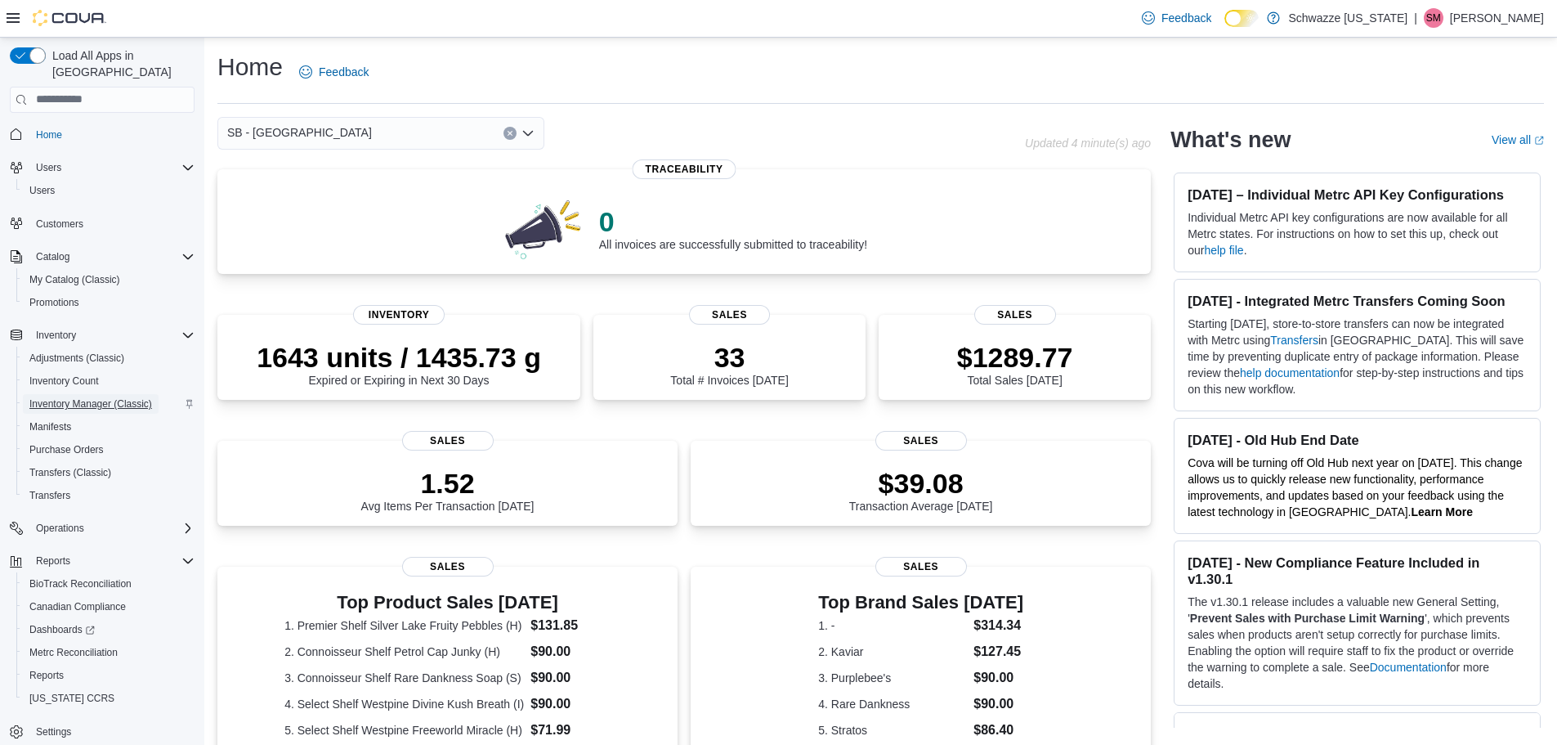
click at [74, 397] on span "Inventory Manager (Classic)" at bounding box center [90, 403] width 123 height 13
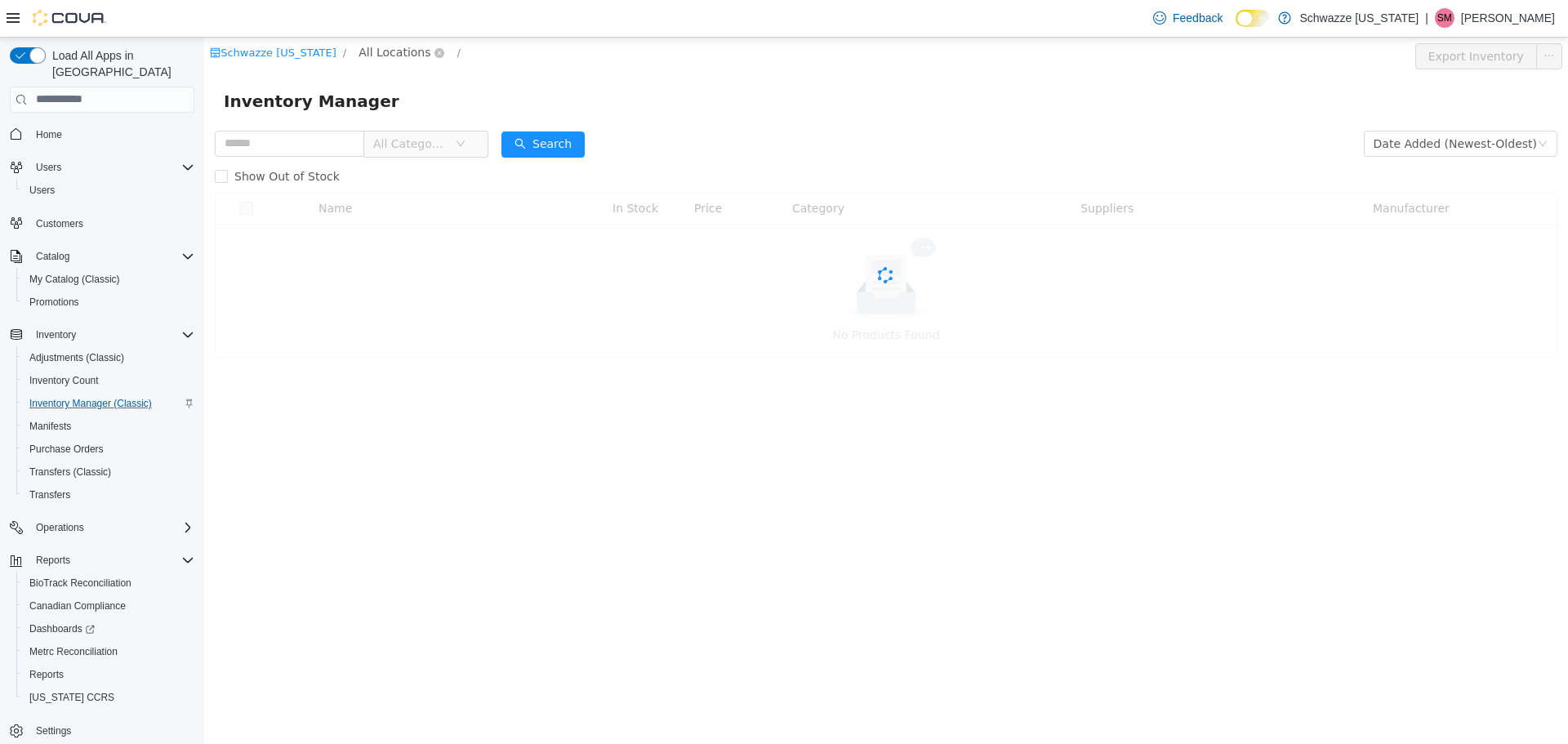
click at [360, 58] on span "All Locations" at bounding box center [394, 52] width 72 height 18
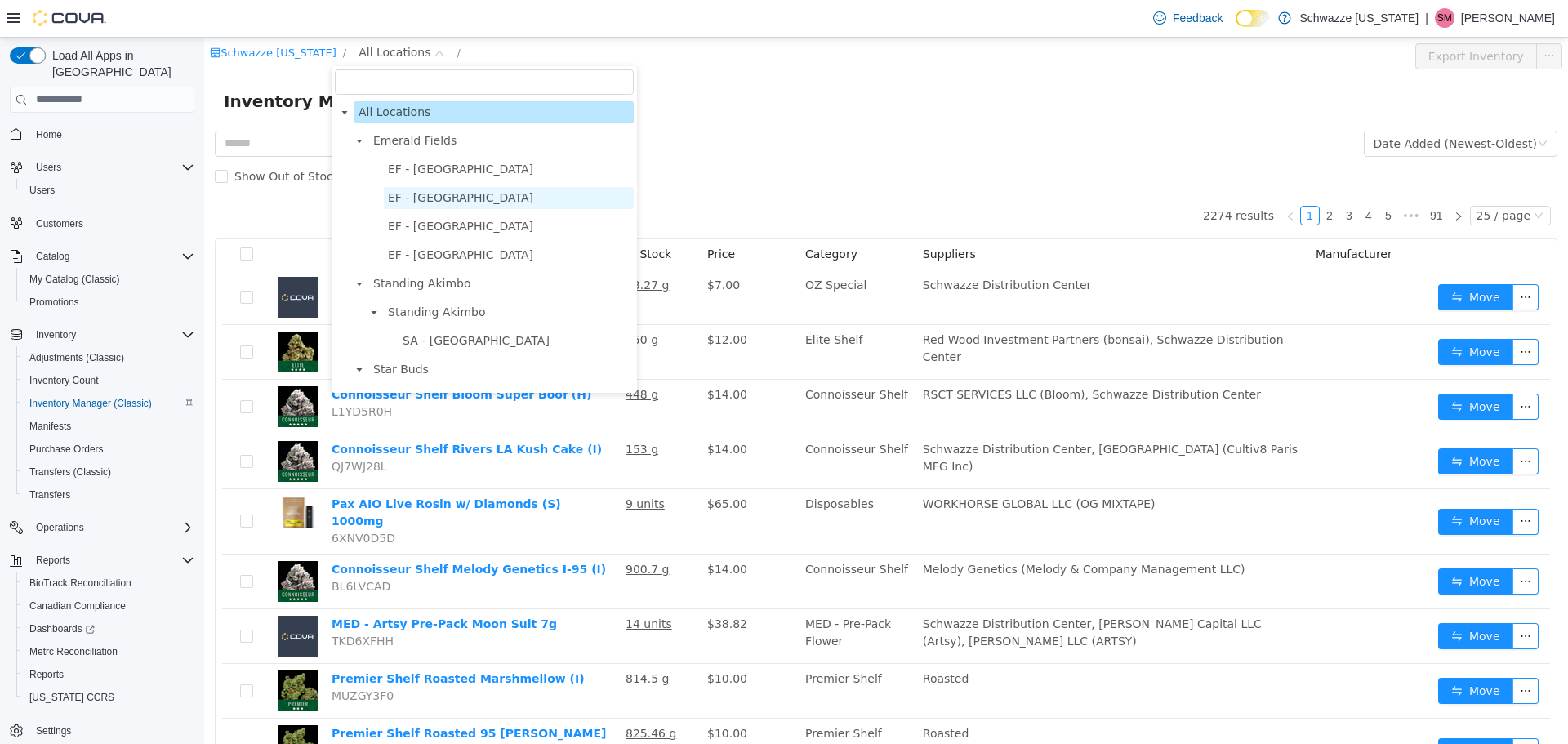
scroll to position [82, 0]
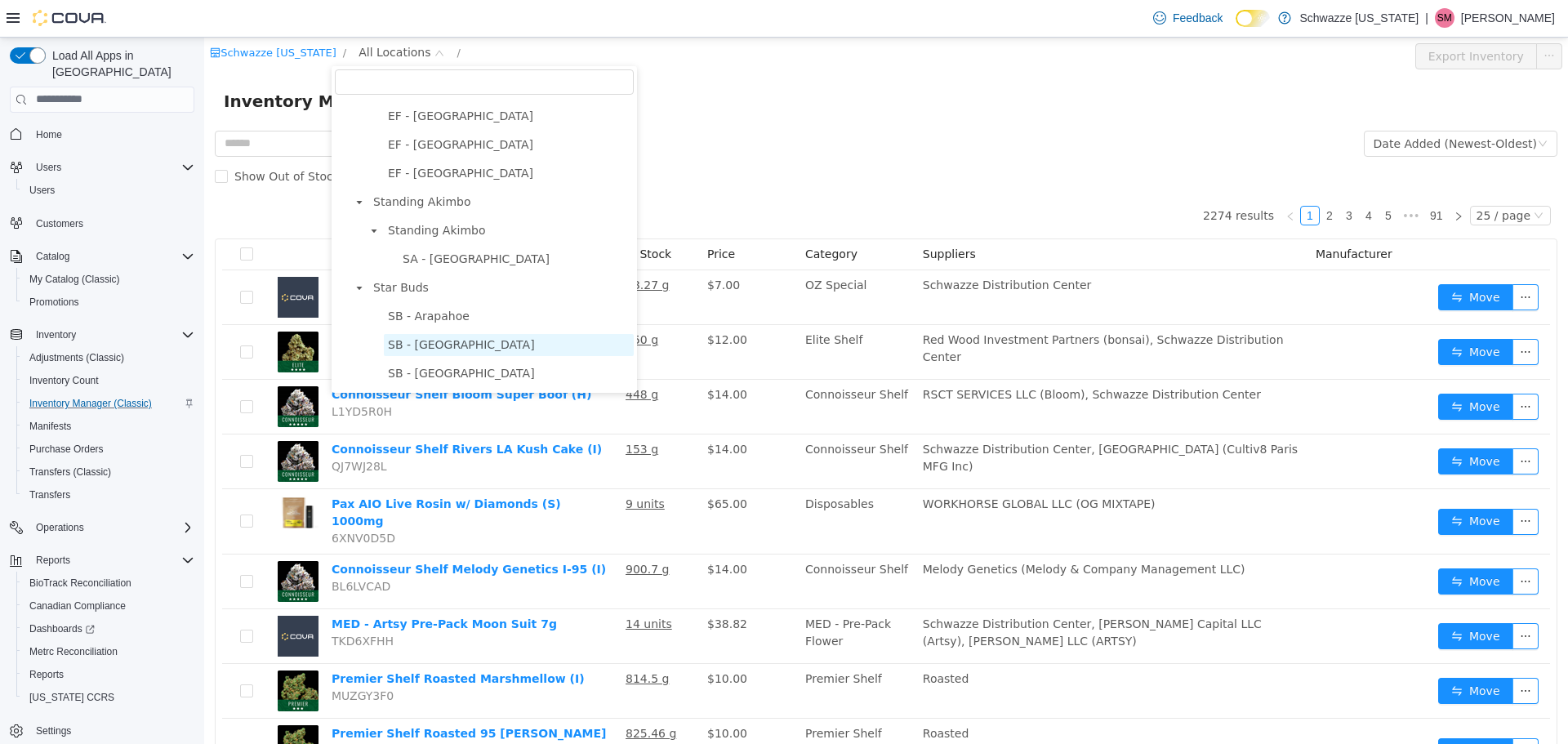
click at [427, 347] on span "SB - [GEOGRAPHIC_DATA]" at bounding box center [460, 344] width 147 height 13
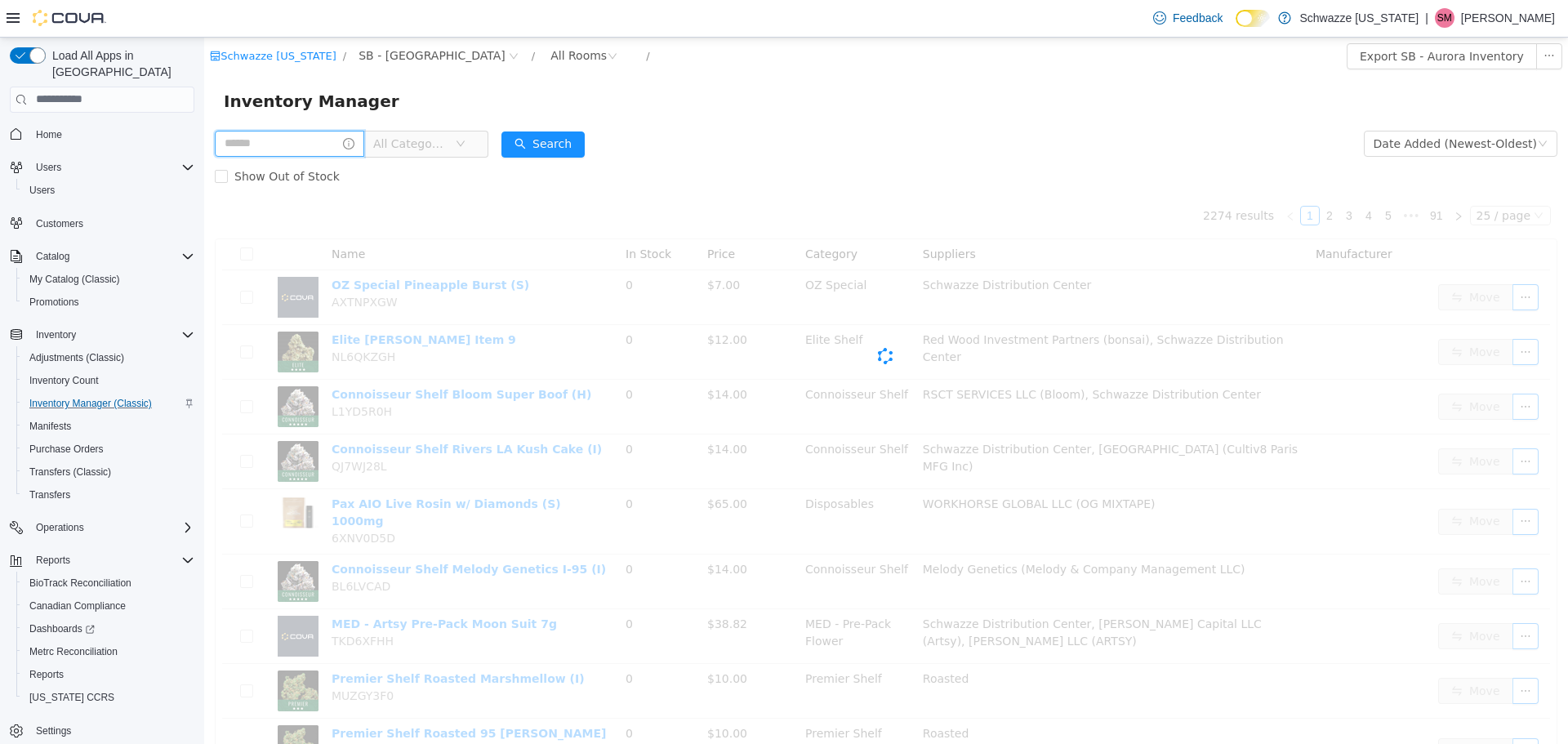
click at [314, 152] on input "text" at bounding box center [290, 143] width 150 height 26
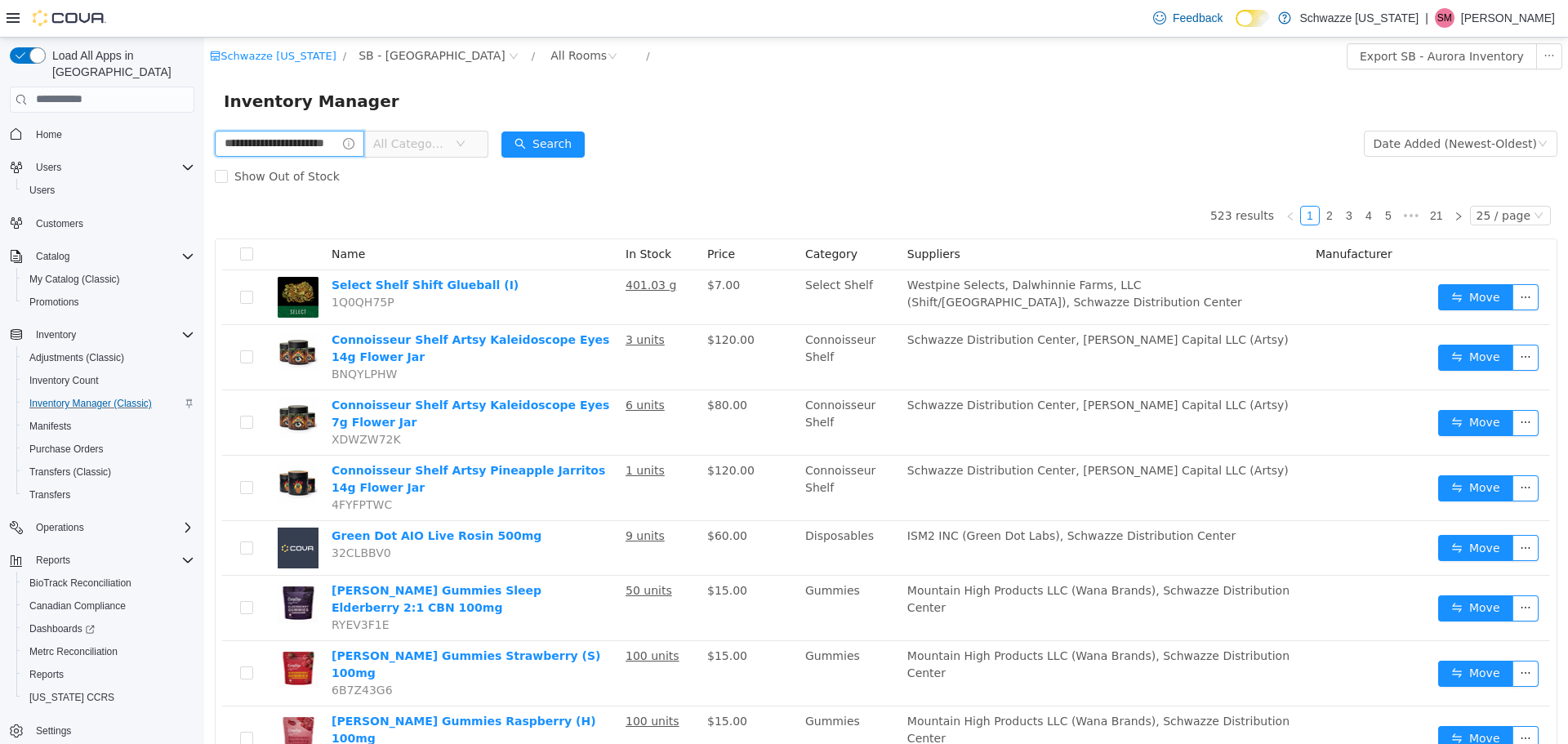
type input "**********"
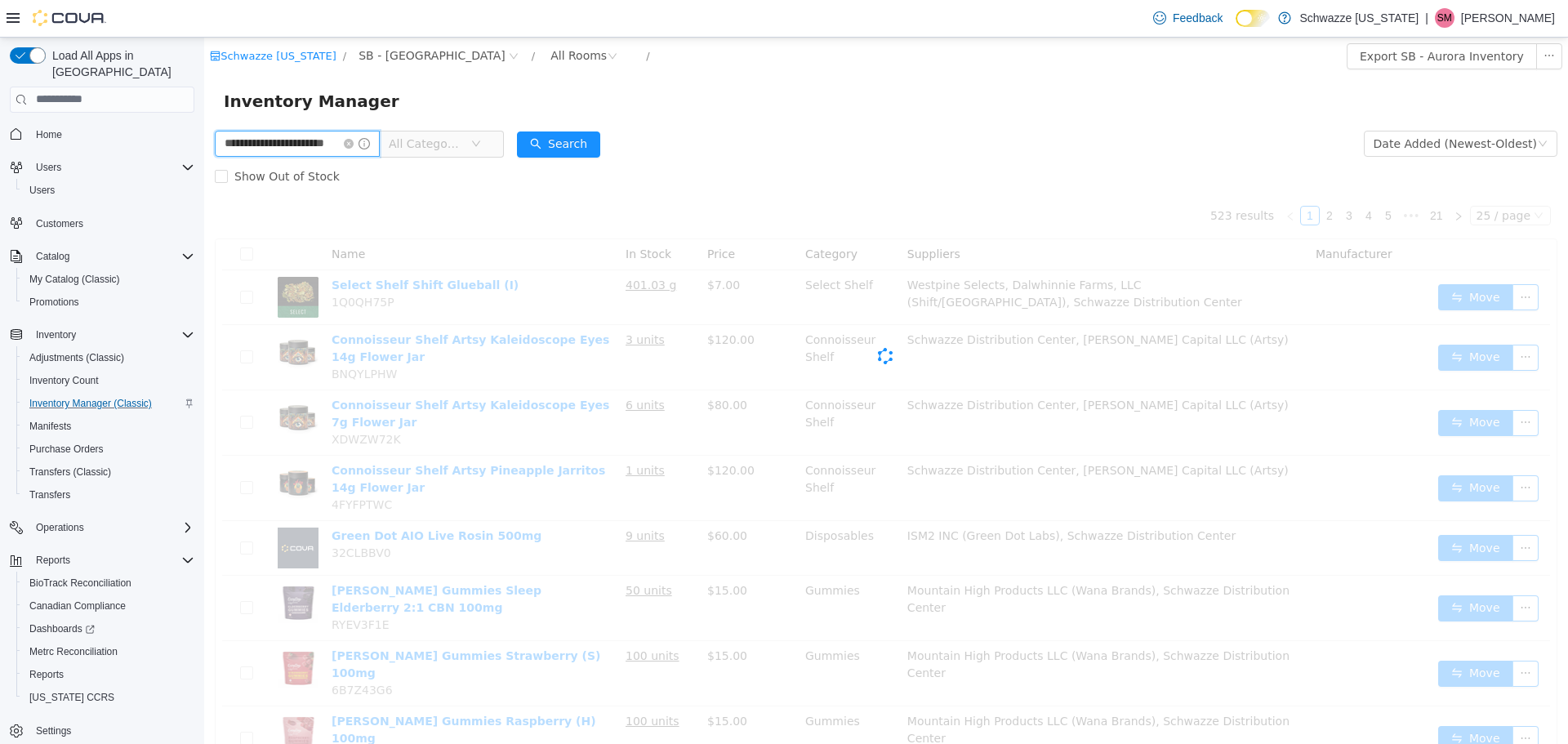
scroll to position [0, 20]
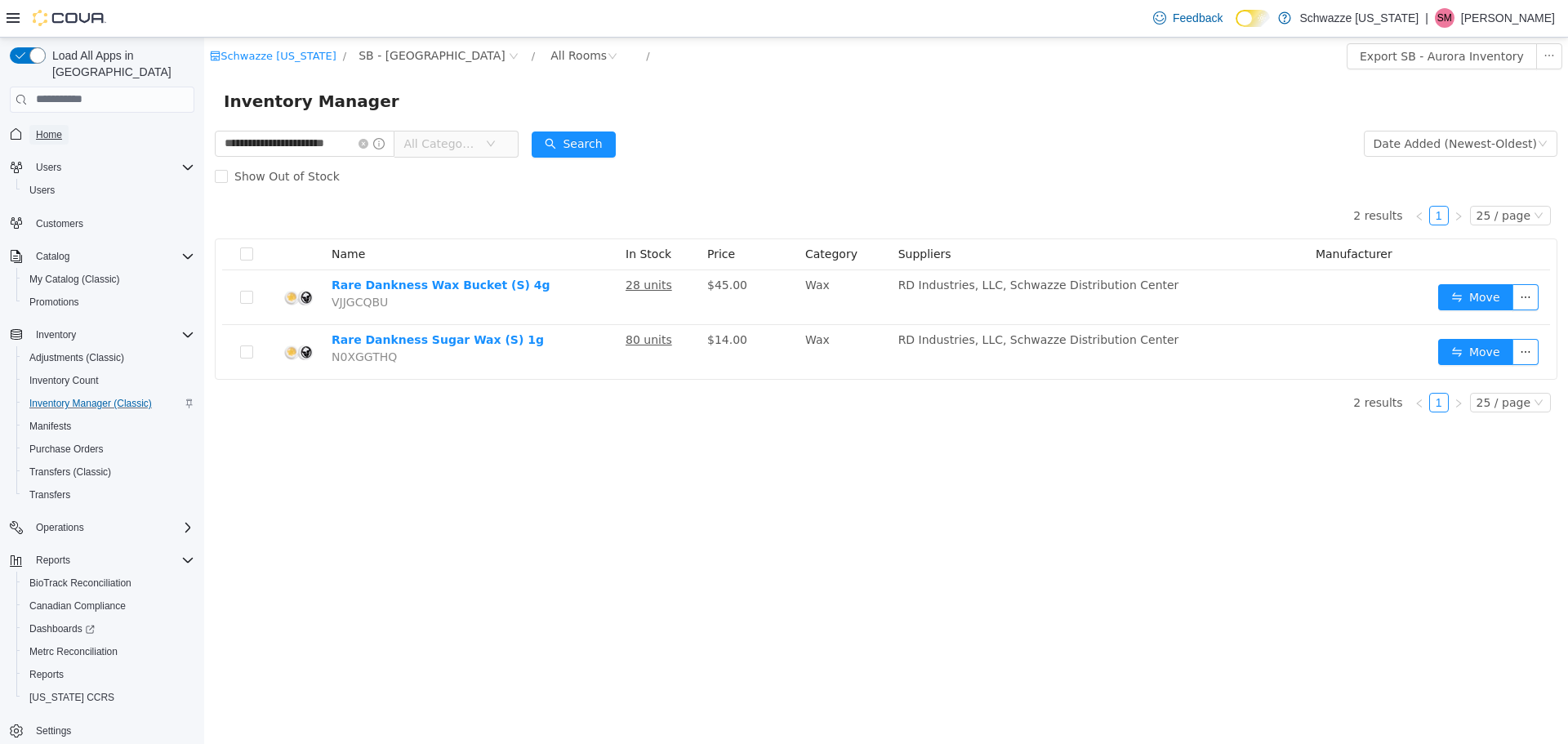
click at [46, 128] on span "Home" at bounding box center [49, 134] width 26 height 13
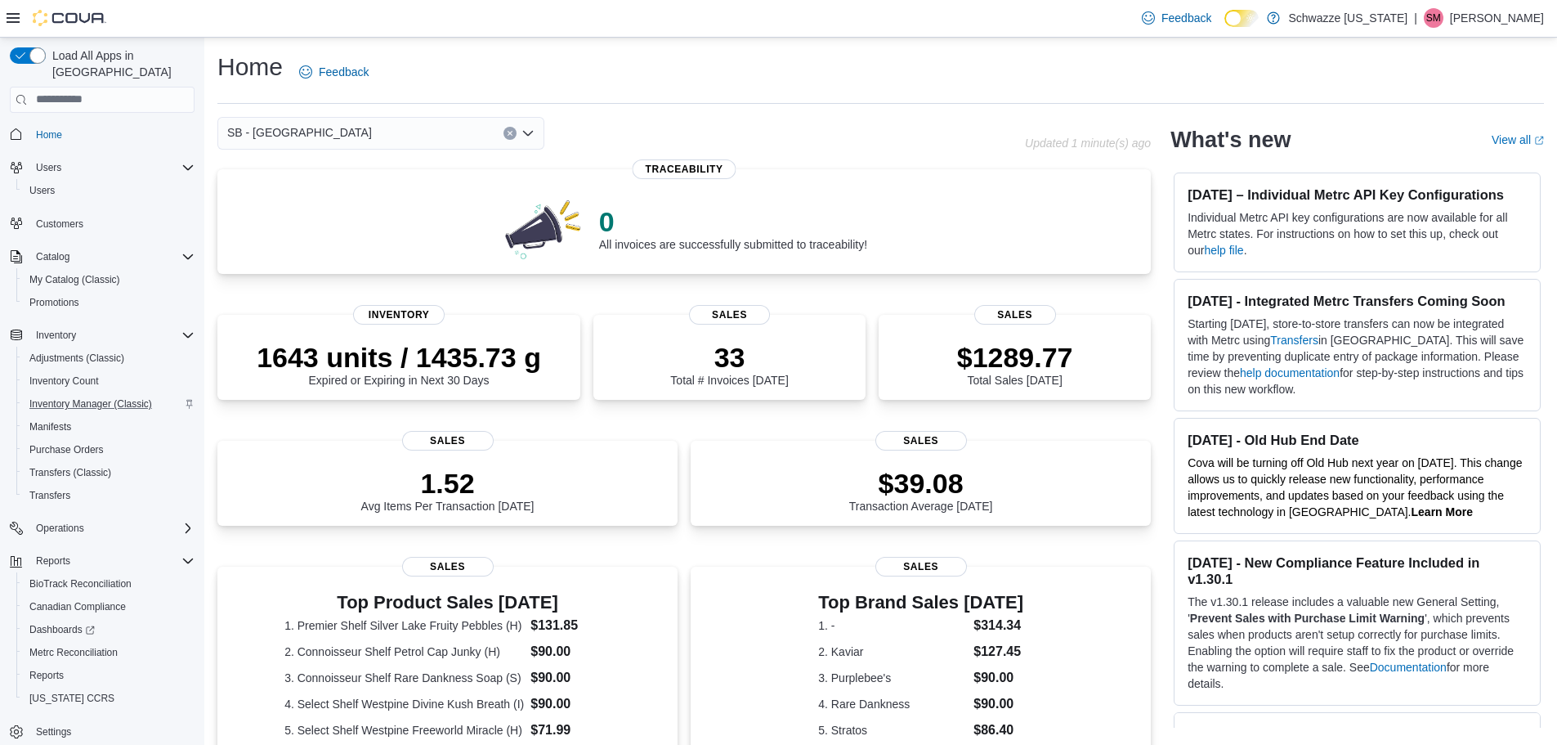
click at [607, 72] on div "Home Feedback" at bounding box center [880, 72] width 1327 height 43
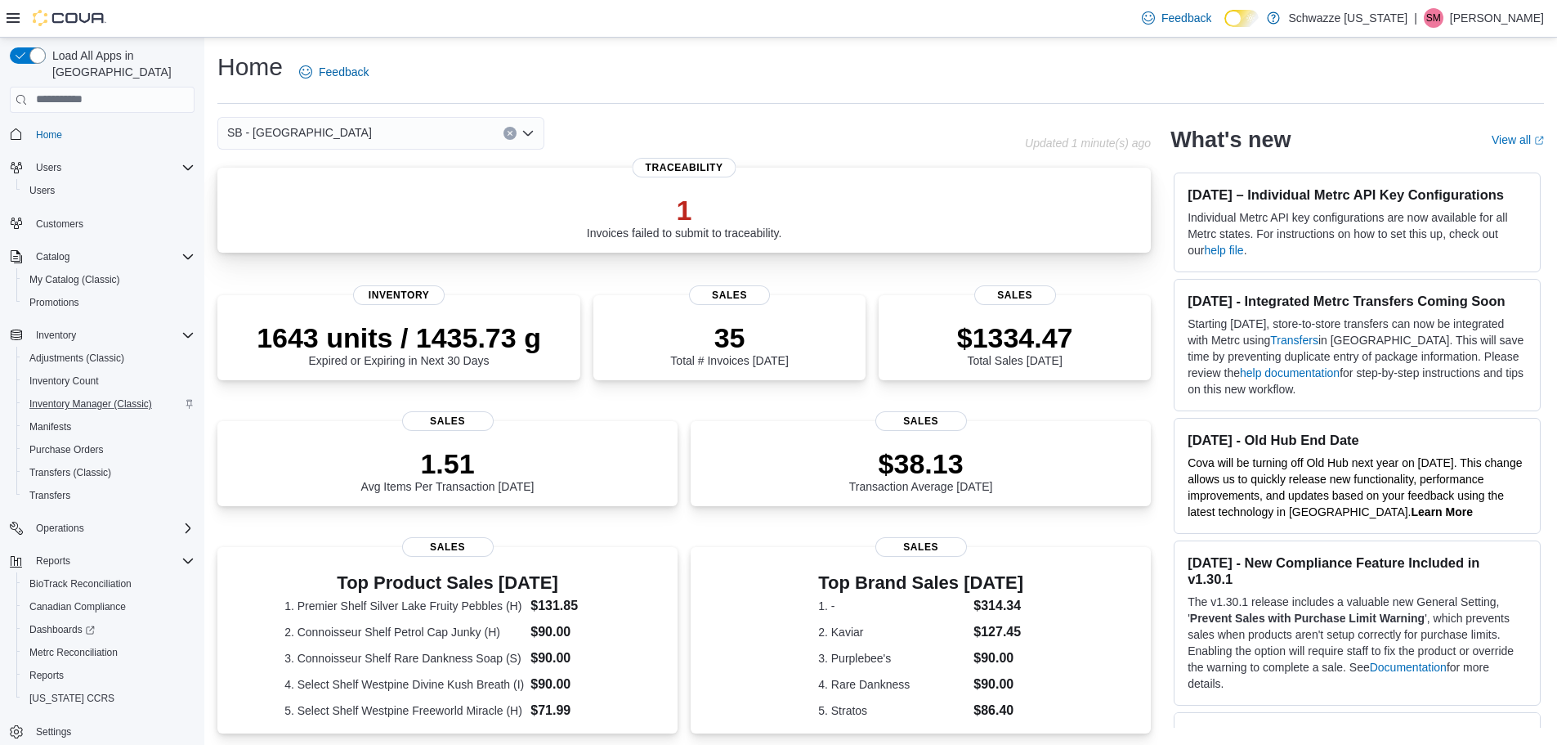
click at [723, 219] on p "1" at bounding box center [684, 210] width 195 height 33
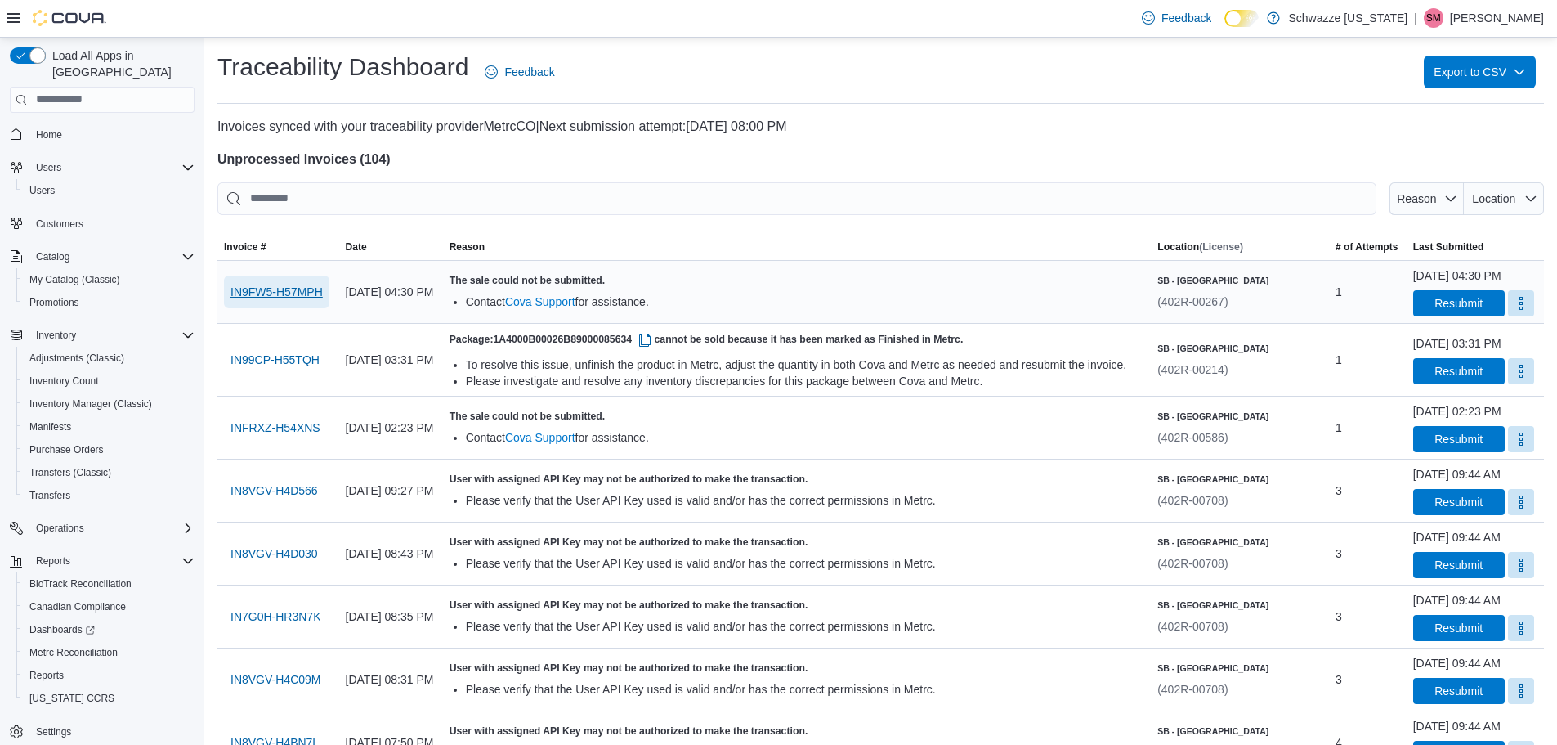
click at [295, 292] on span "IN9FW5-H57MPH" at bounding box center [277, 292] width 92 height 16
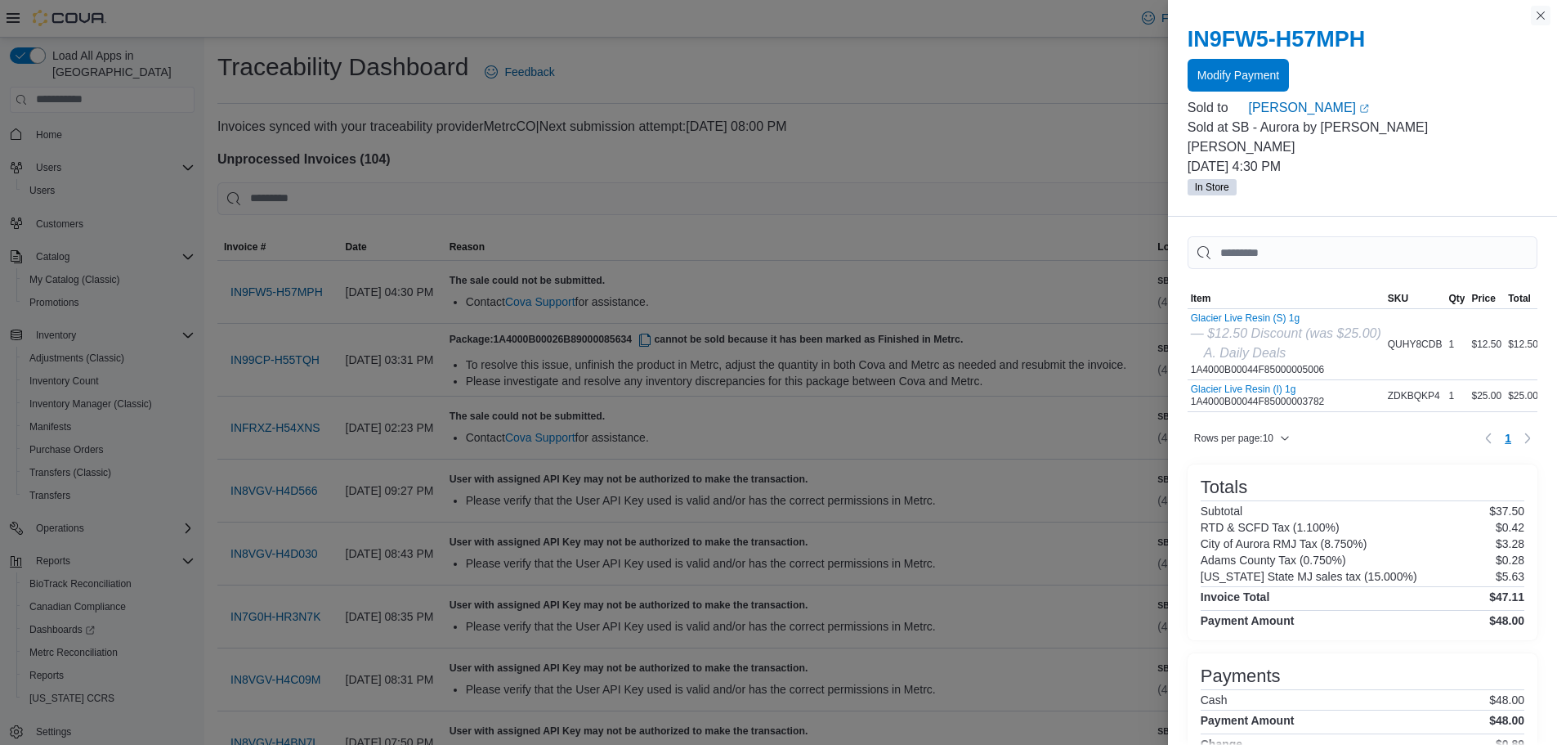
click at [1539, 18] on button "Close this dialog" at bounding box center [1541, 16] width 20 height 20
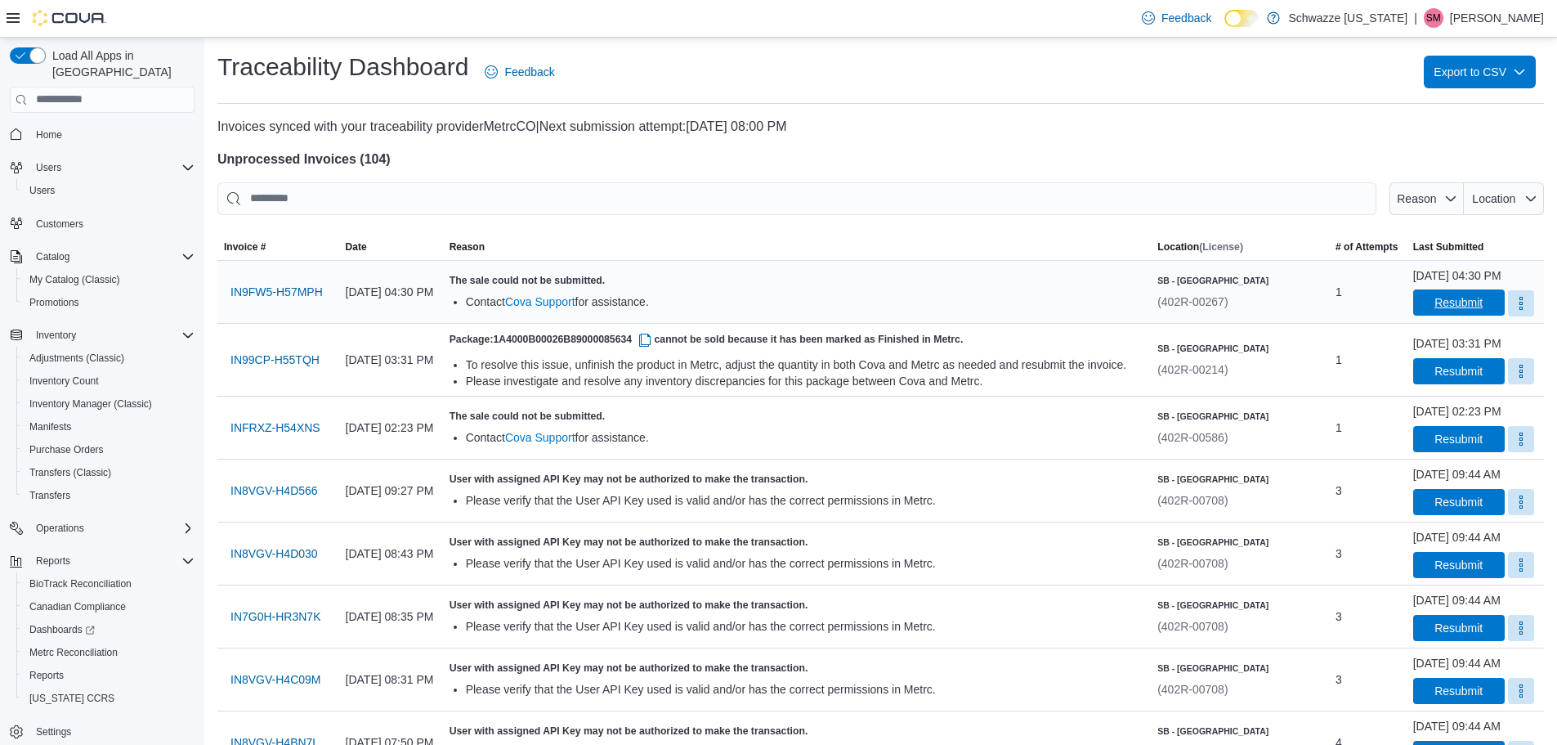
click at [1443, 302] on span "Resubmit" at bounding box center [1459, 302] width 48 height 16
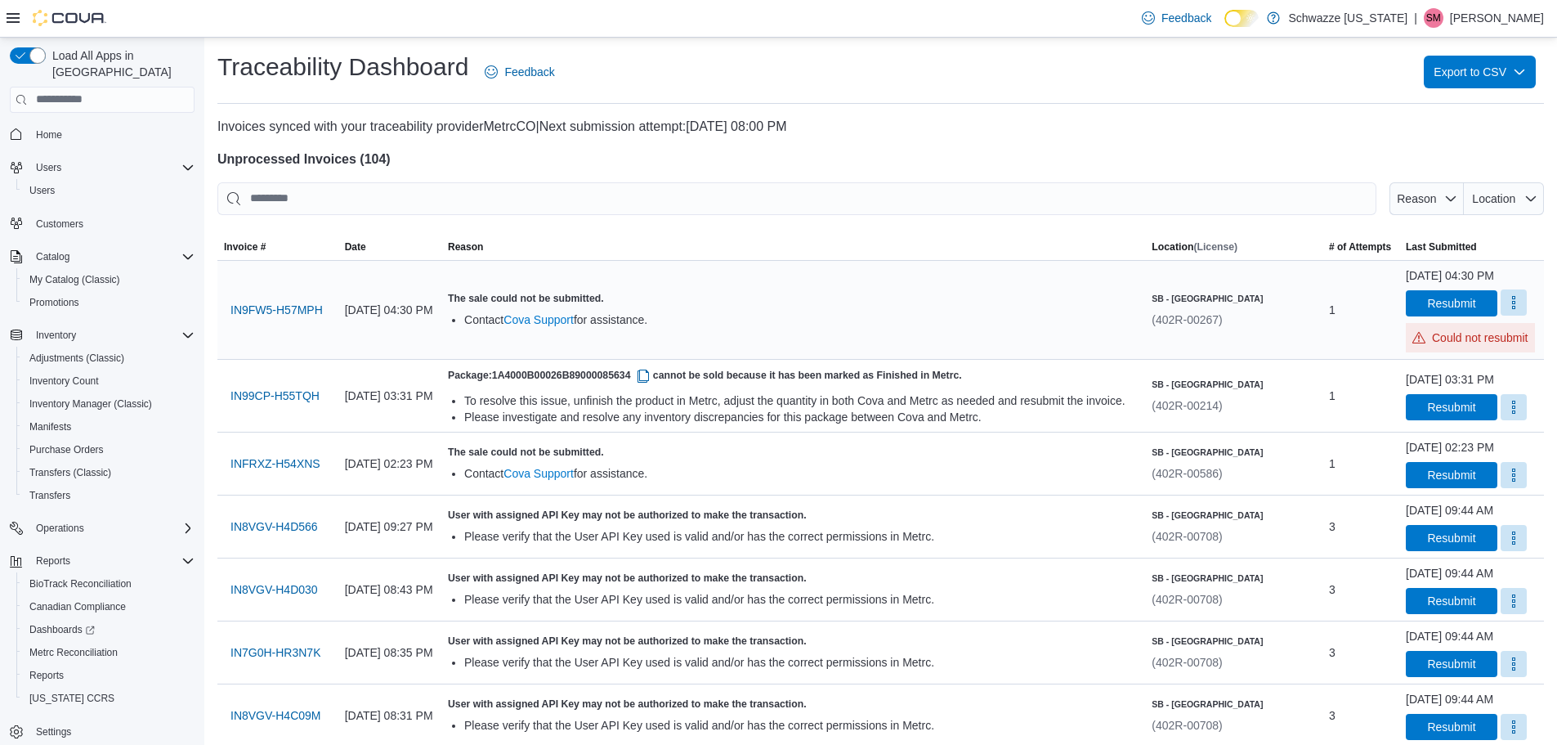
click at [1506, 311] on button "More" at bounding box center [1514, 302] width 26 height 26
click at [1497, 342] on p "Could not resubmit" at bounding box center [1471, 337] width 116 height 16
click at [574, 320] on link "Cova Support" at bounding box center [539, 319] width 70 height 13
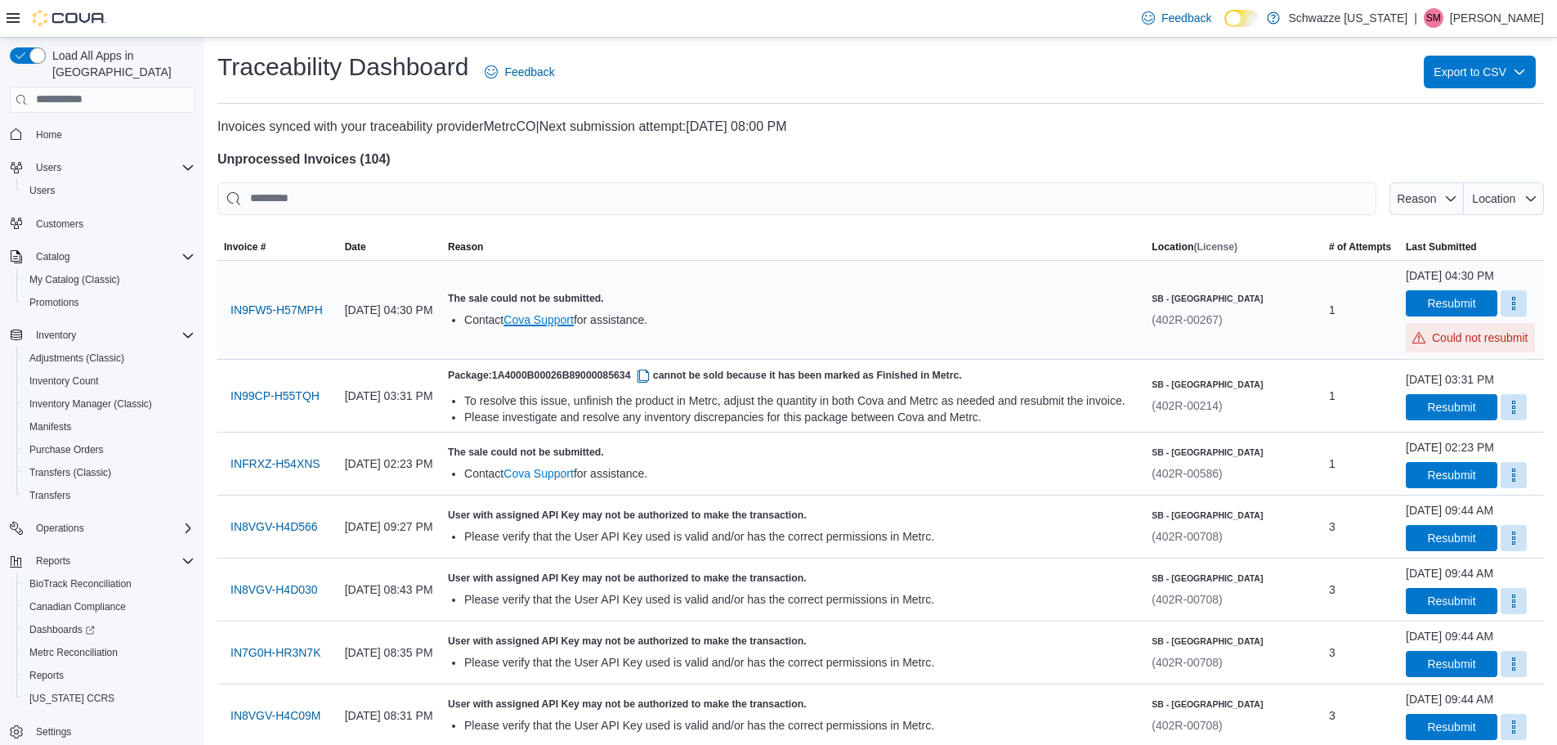
click at [574, 320] on link "Cova Support" at bounding box center [539, 319] width 70 height 13
click at [242, 309] on span "IN9FW5-H57MPH" at bounding box center [277, 310] width 92 height 16
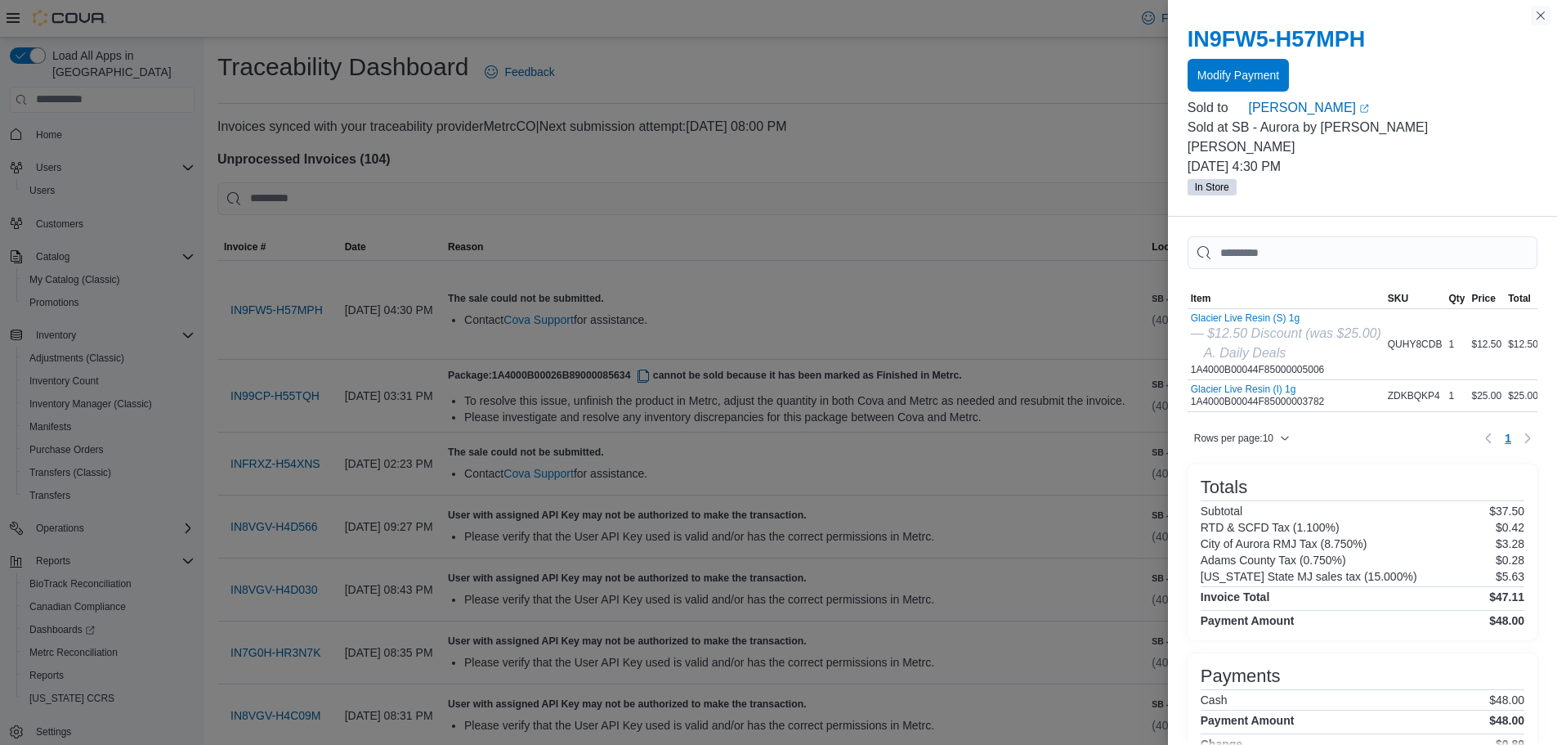
click at [1537, 15] on button "Close this dialog" at bounding box center [1541, 16] width 20 height 20
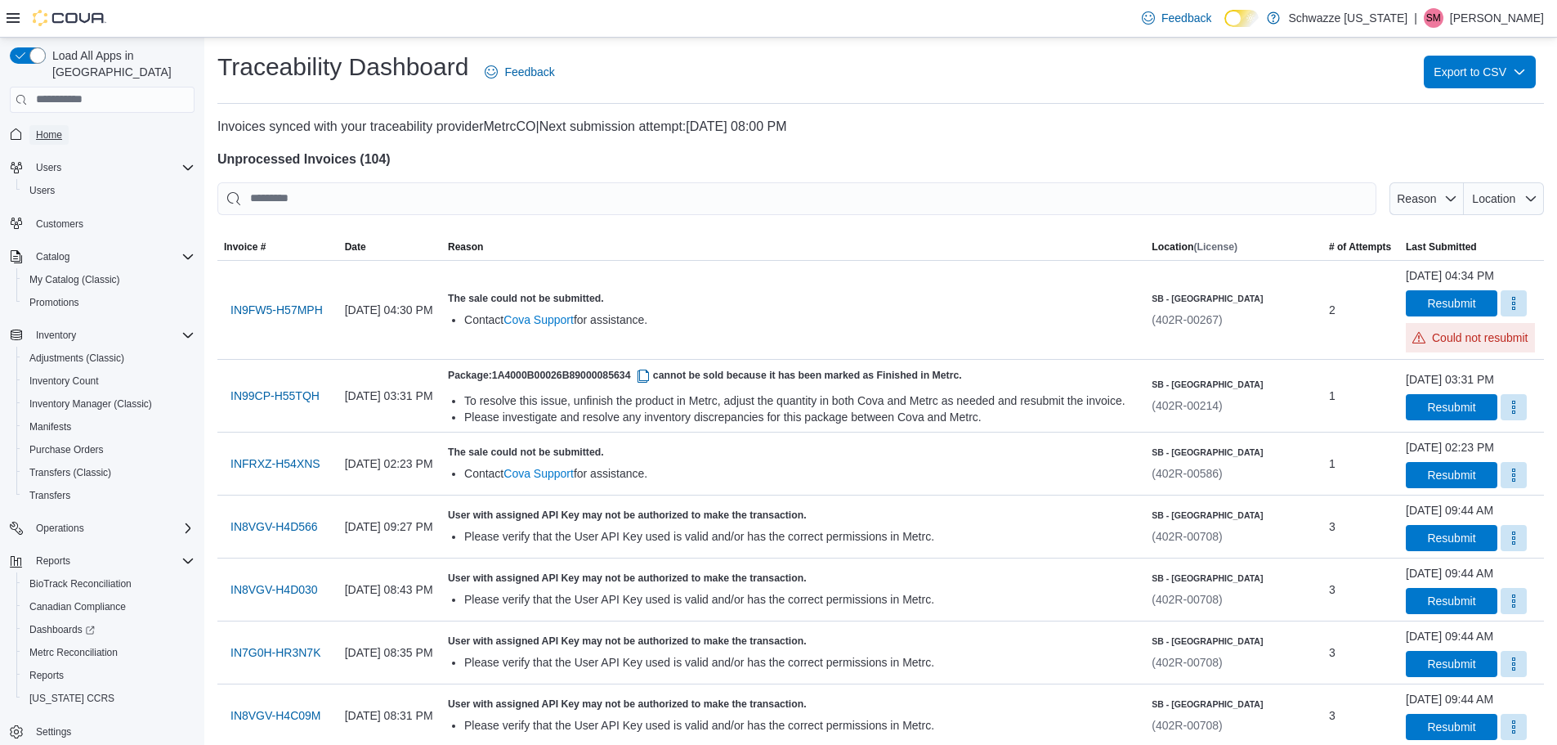
click at [64, 125] on link "Home" at bounding box center [48, 135] width 39 height 20
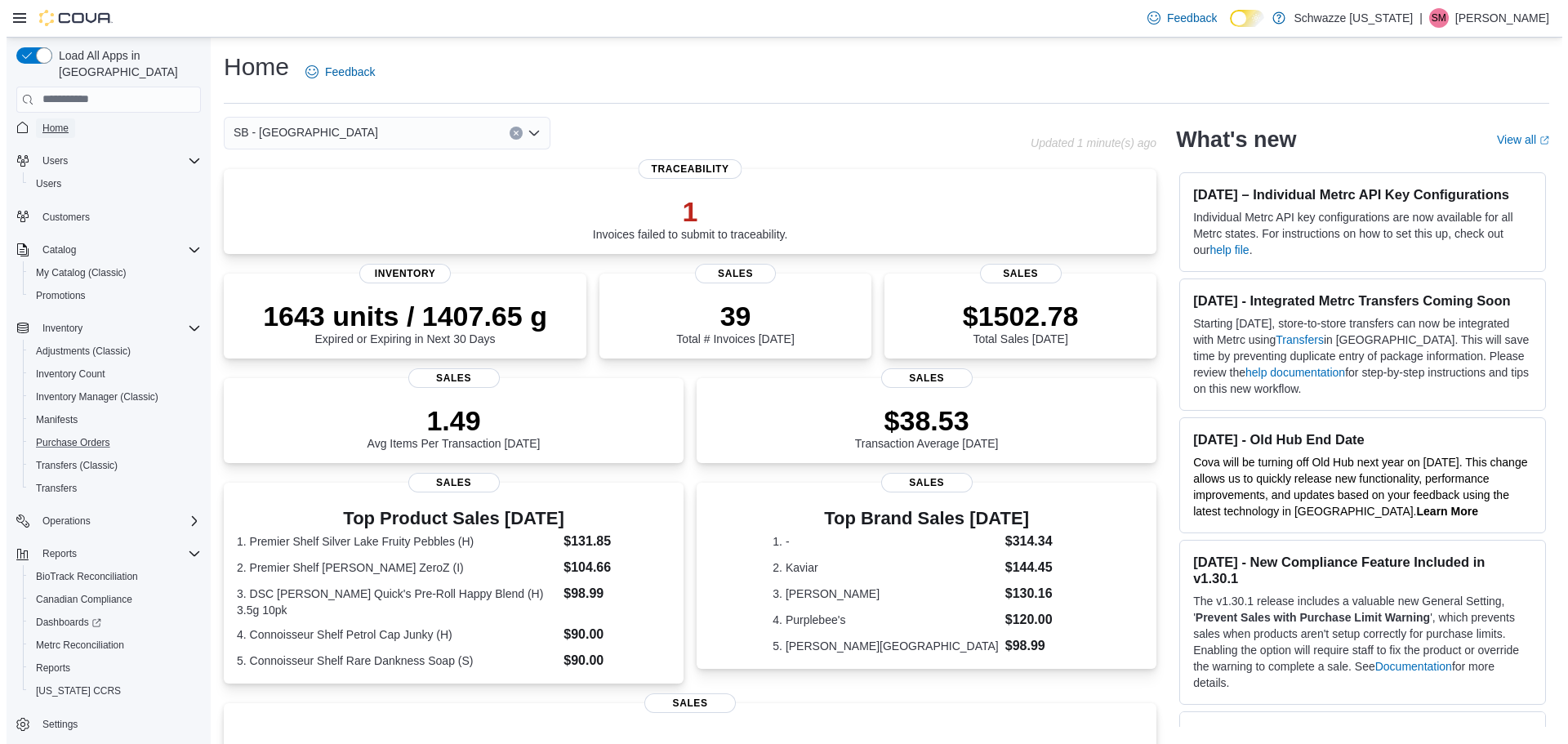
scroll to position [7, 0]
click at [65, 657] on link "Reports" at bounding box center [46, 667] width 47 height 20
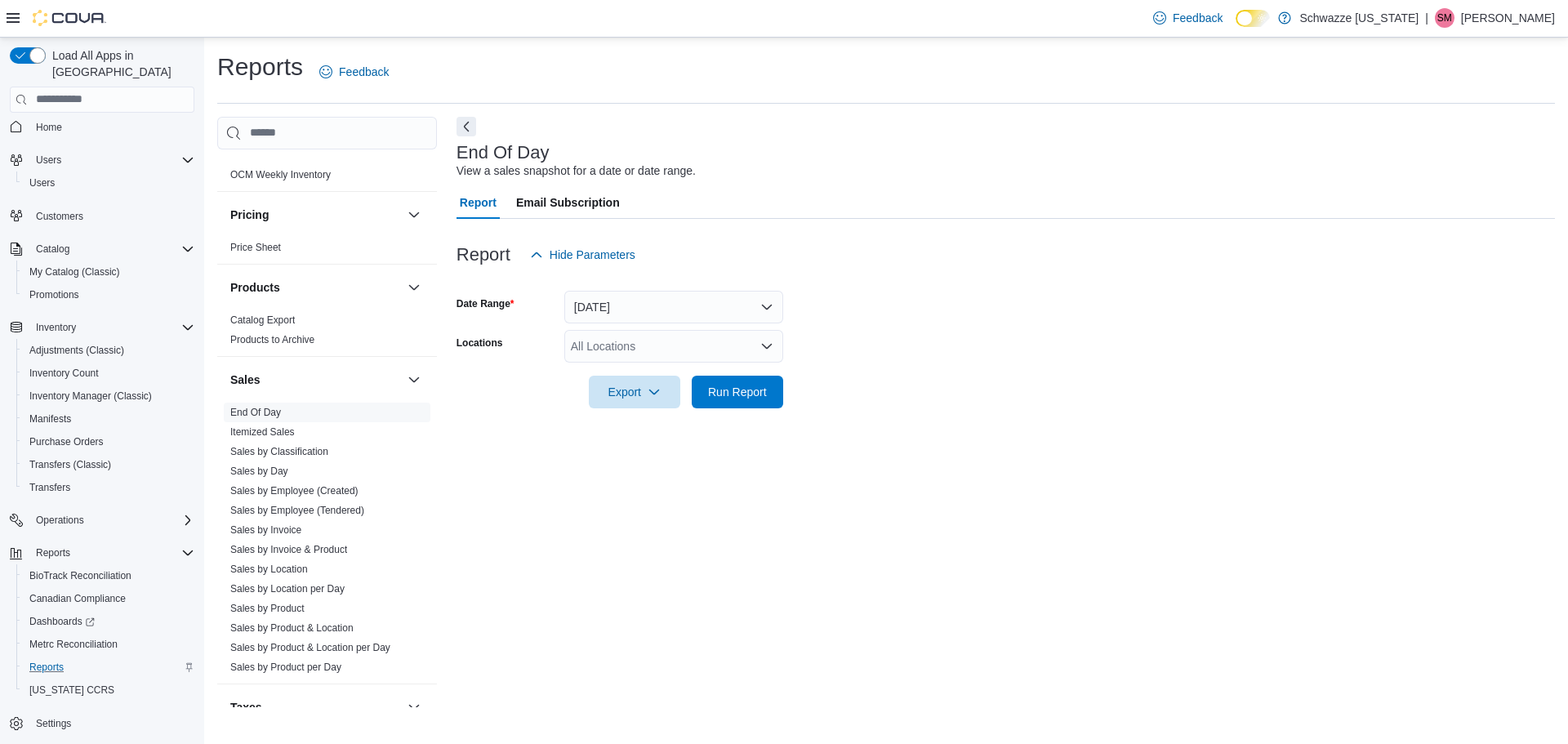
scroll to position [980, 0]
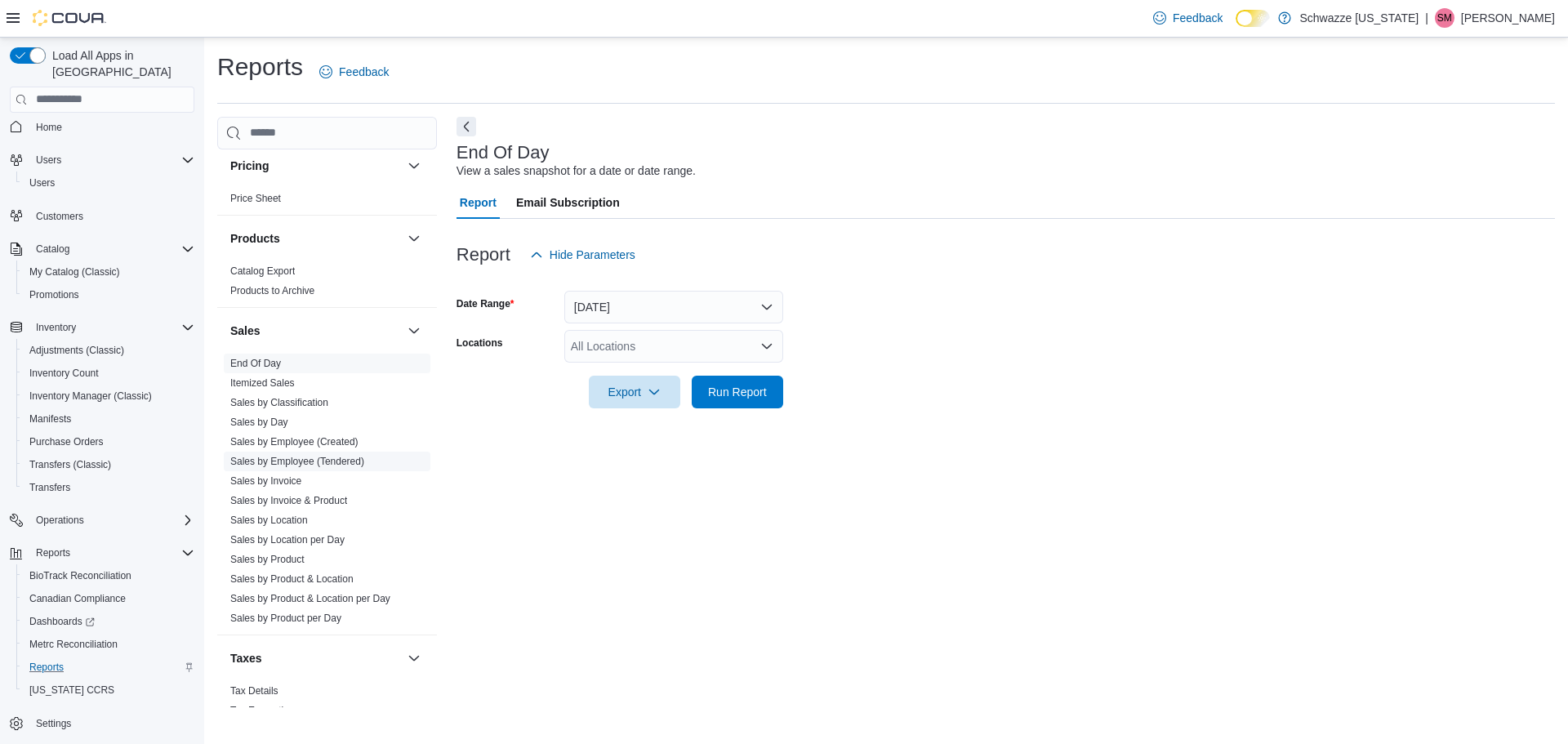
click at [355, 457] on link "Sales by Employee (Tendered)" at bounding box center [298, 460] width 134 height 11
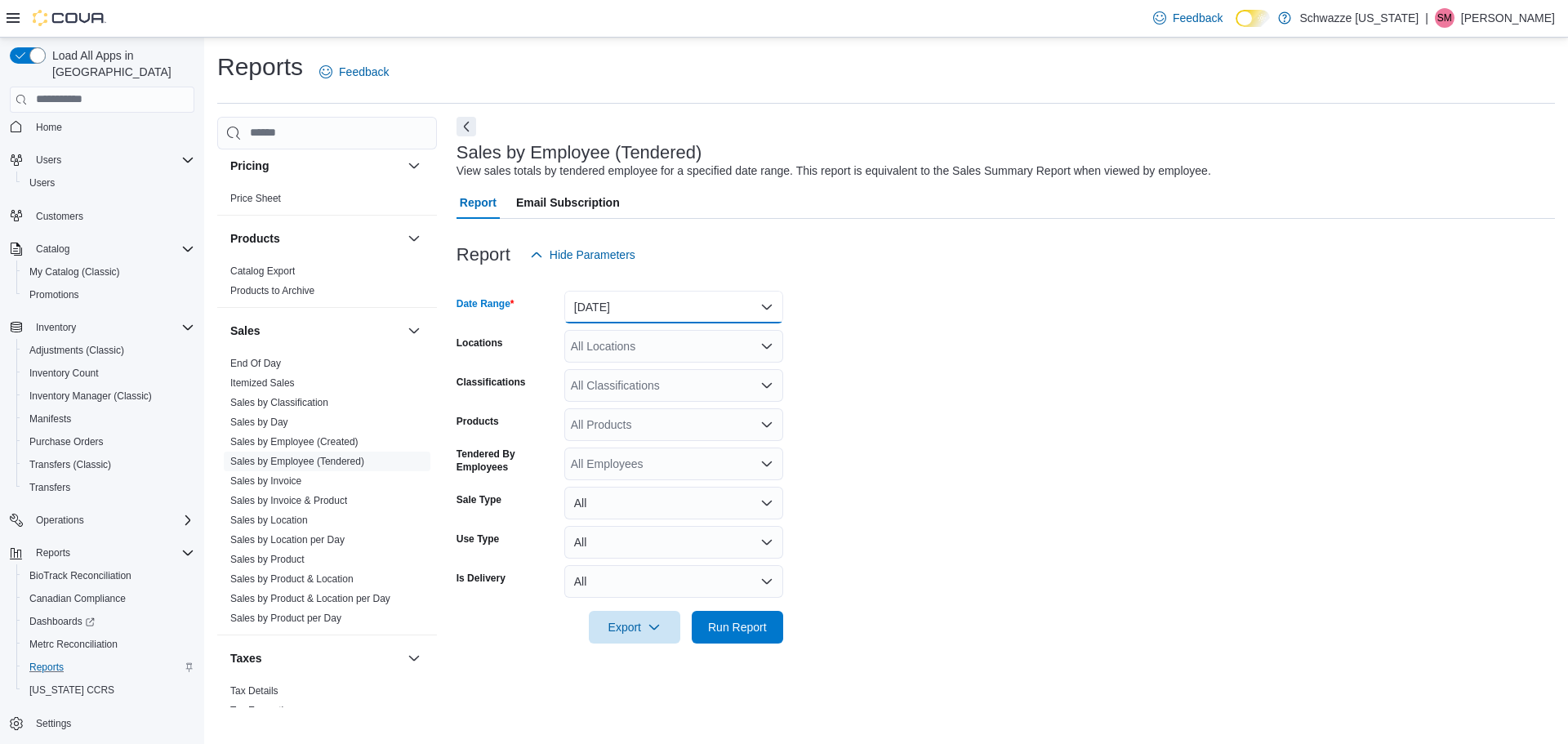
click at [677, 298] on button "Yesterday" at bounding box center [673, 307] width 219 height 33
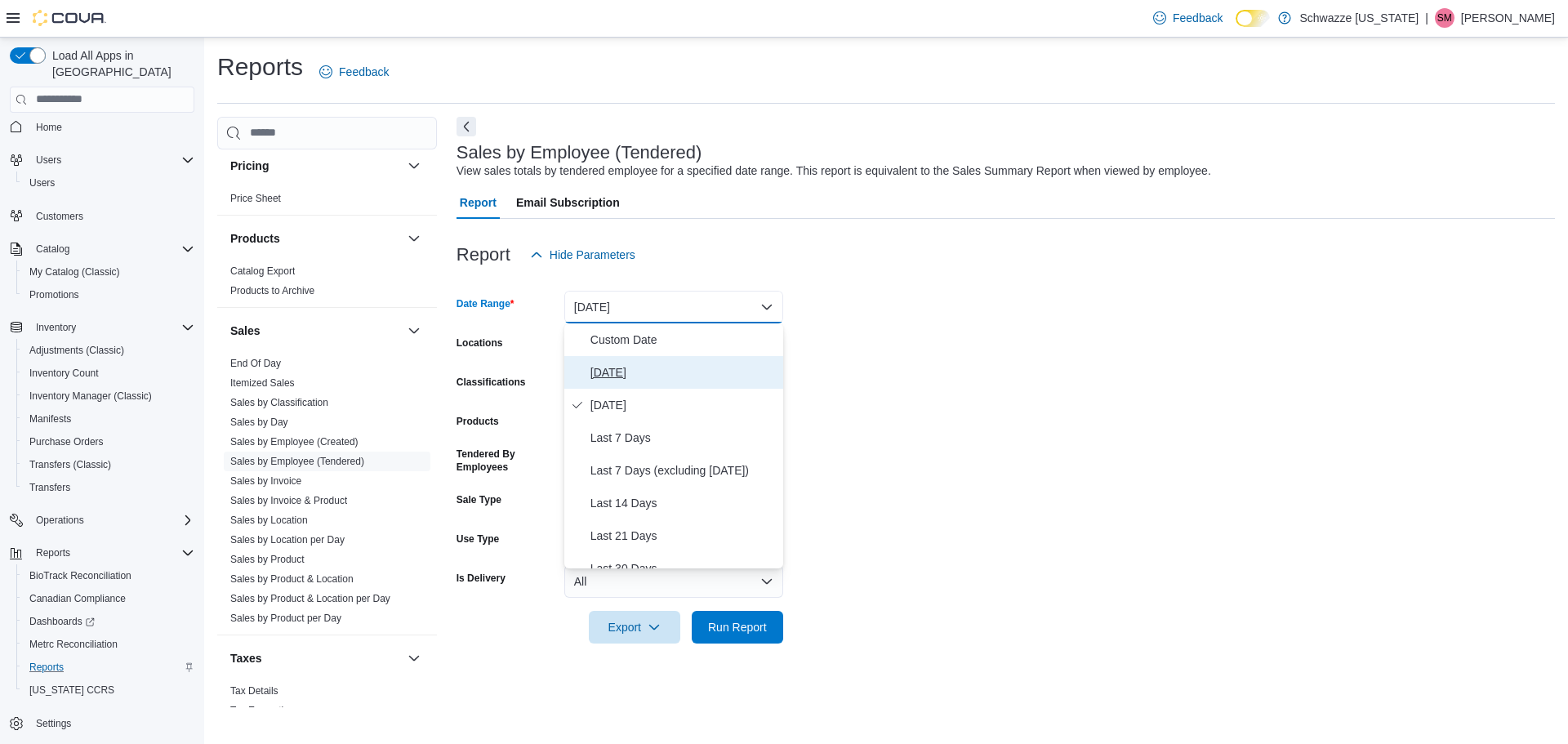
click at [655, 369] on span "Today" at bounding box center [683, 372] width 186 height 20
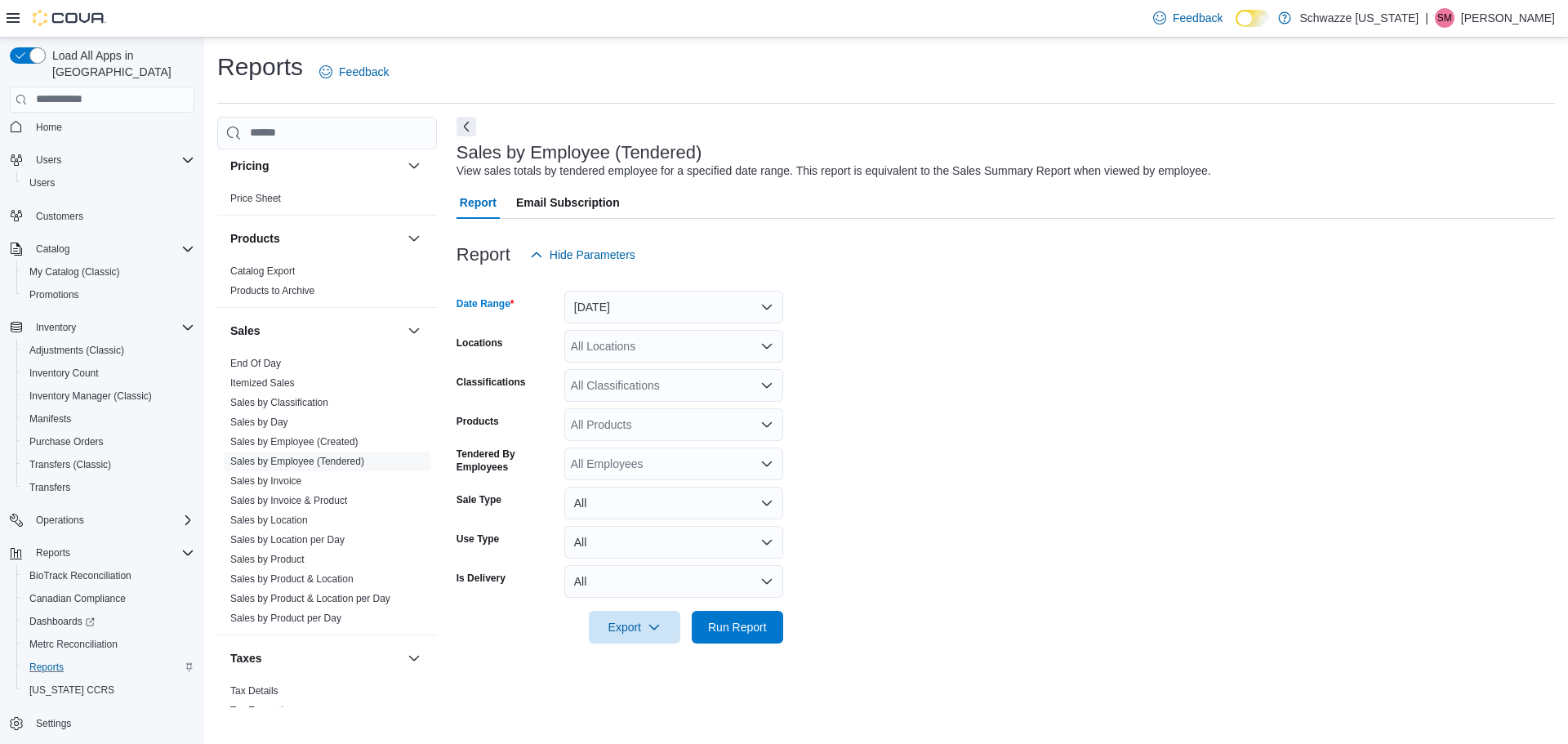
click at [655, 347] on div "All Locations" at bounding box center [673, 346] width 219 height 33
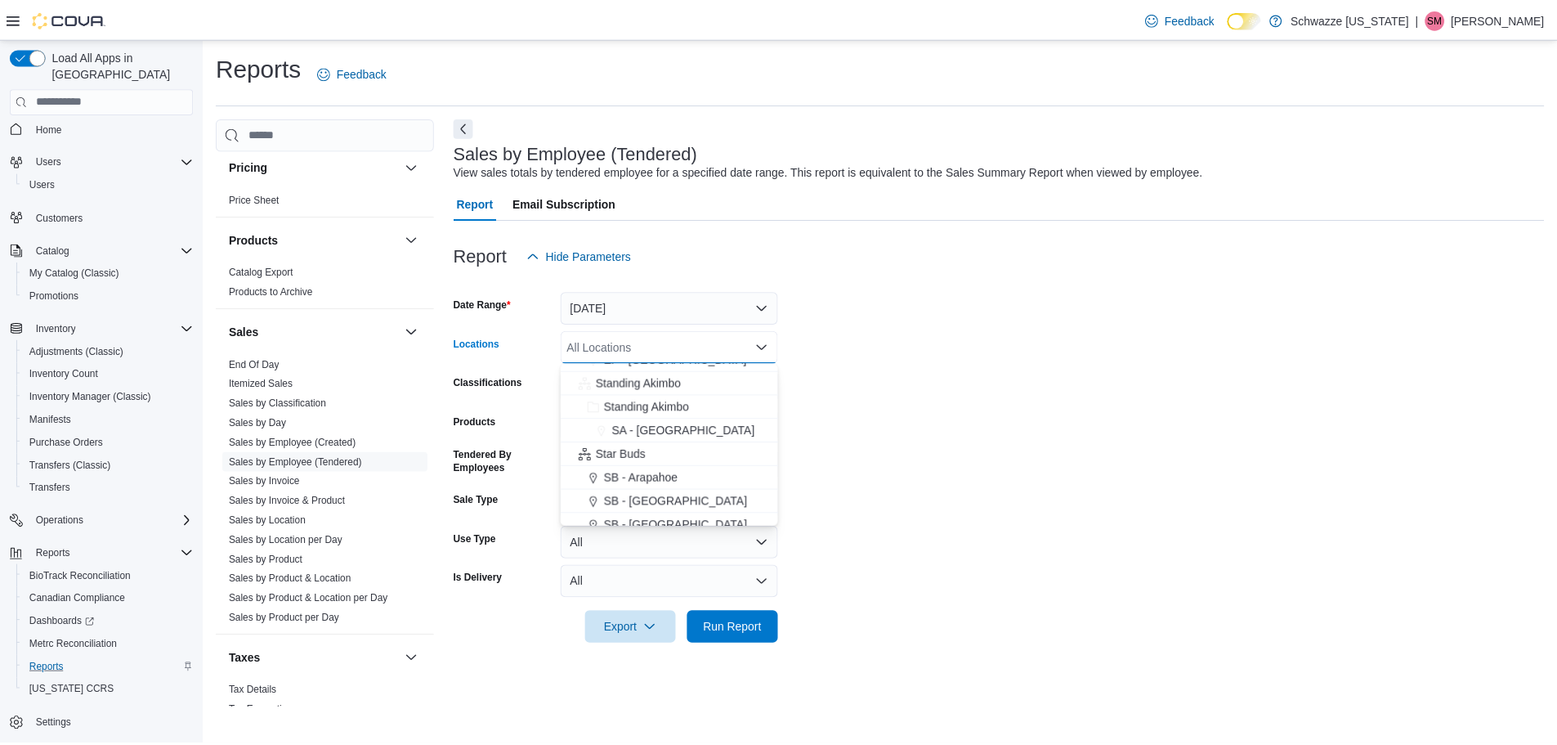
scroll to position [164, 0]
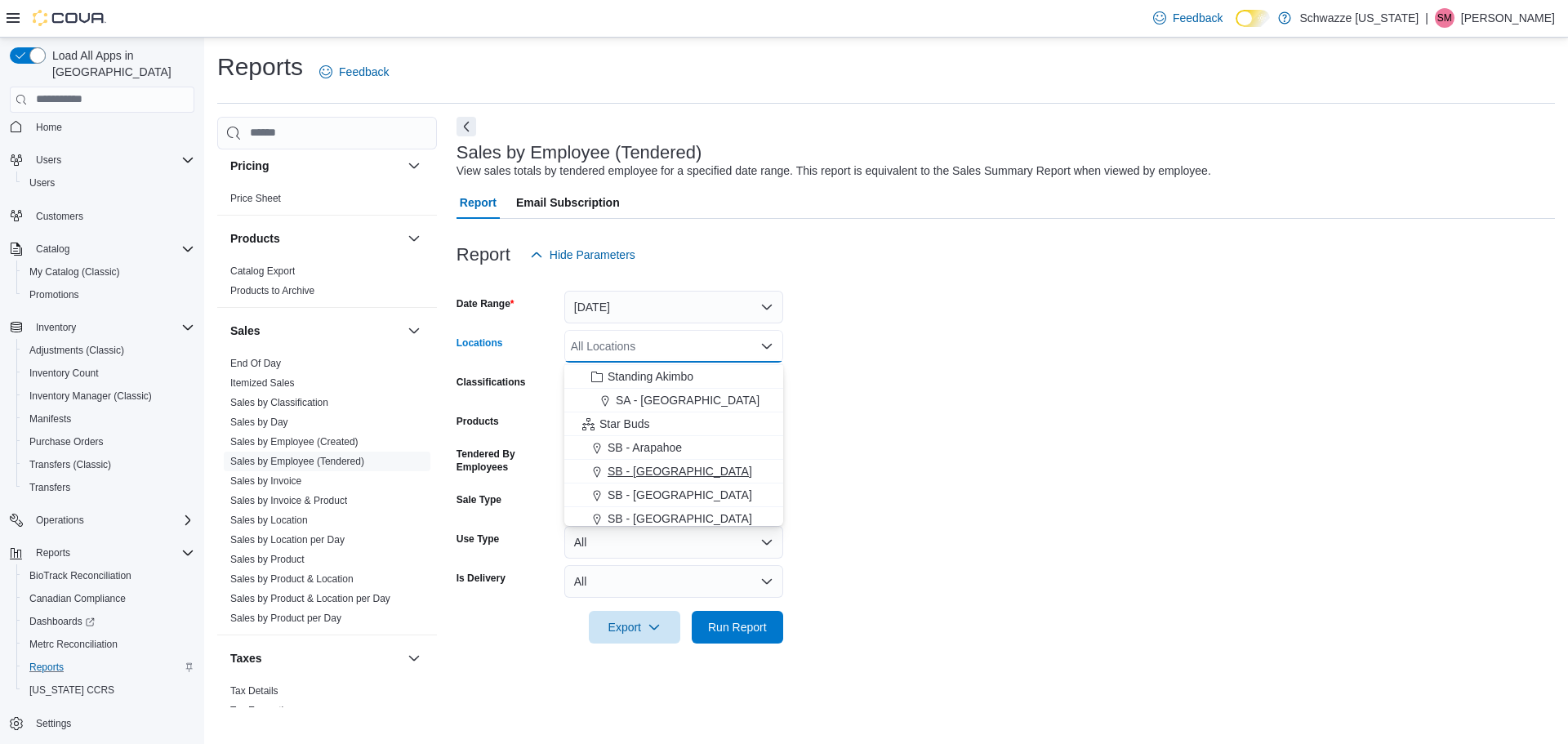
click at [656, 475] on span "SB - [GEOGRAPHIC_DATA]" at bounding box center [679, 471] width 145 height 16
click at [982, 445] on form "Date Range Today Locations SB - Aurora Combo box. Selected. SB - Aurora. Press …" at bounding box center [1006, 456] width 1099 height 372
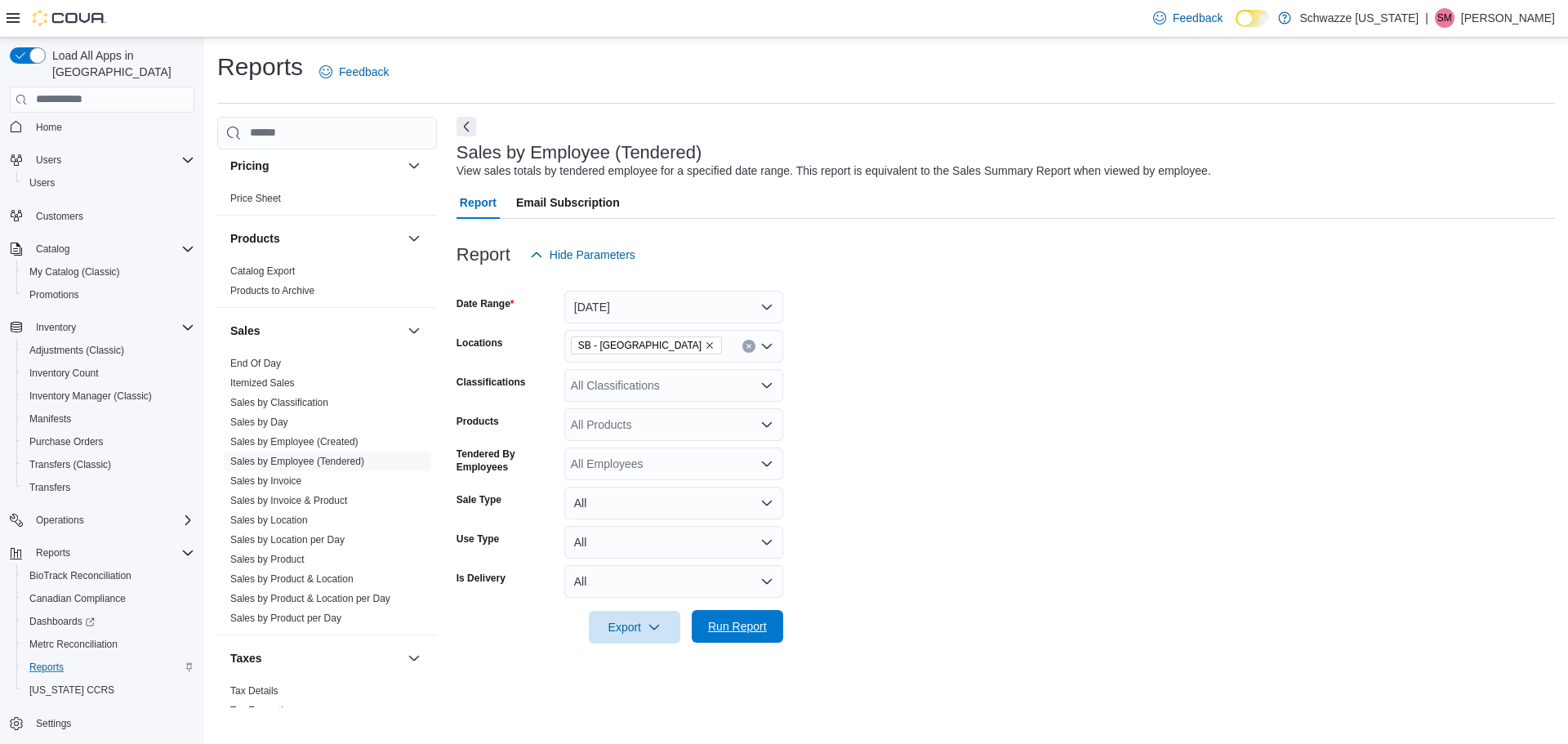
click at [745, 625] on span "Run Report" at bounding box center [737, 626] width 59 height 16
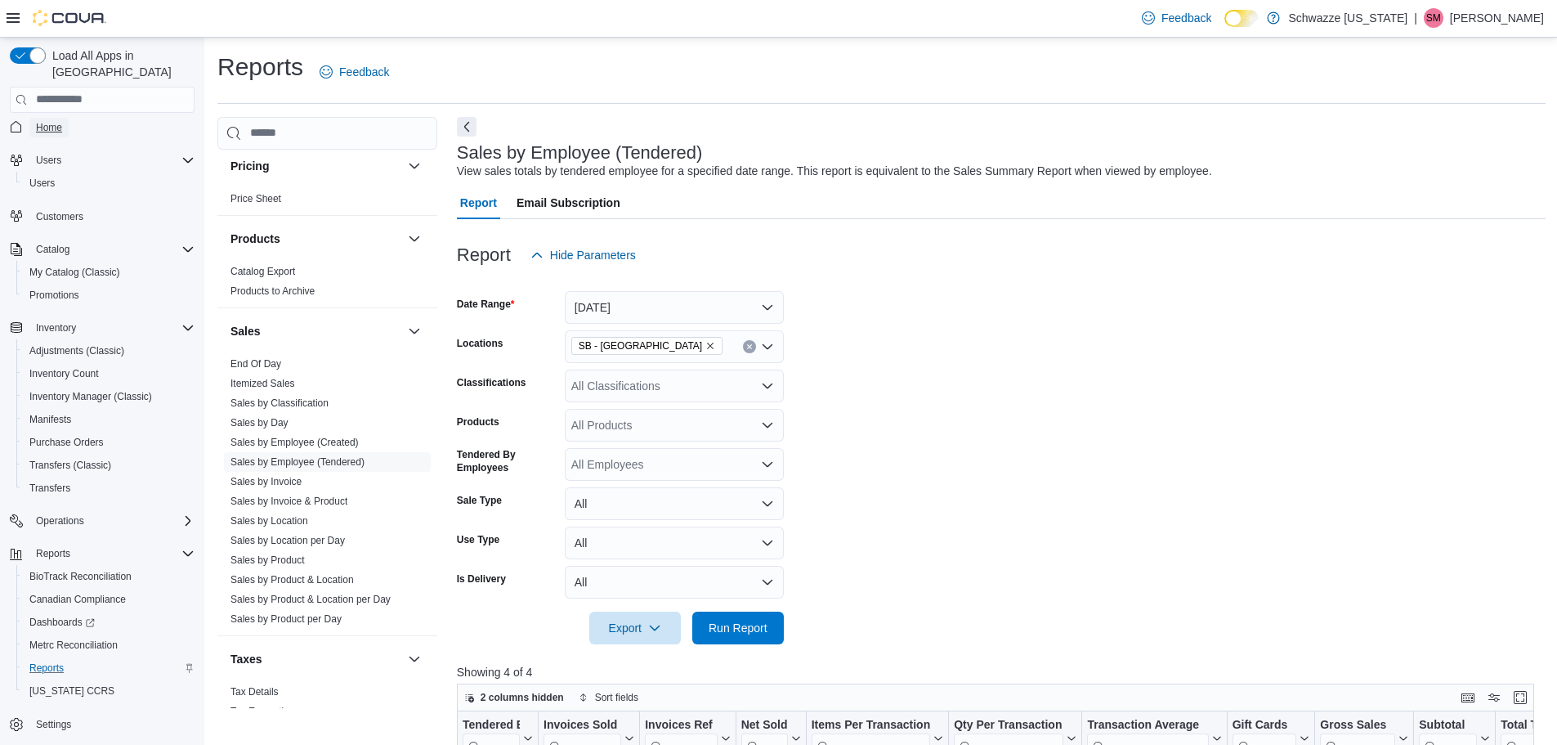
click at [49, 121] on span "Home" at bounding box center [49, 127] width 26 height 13
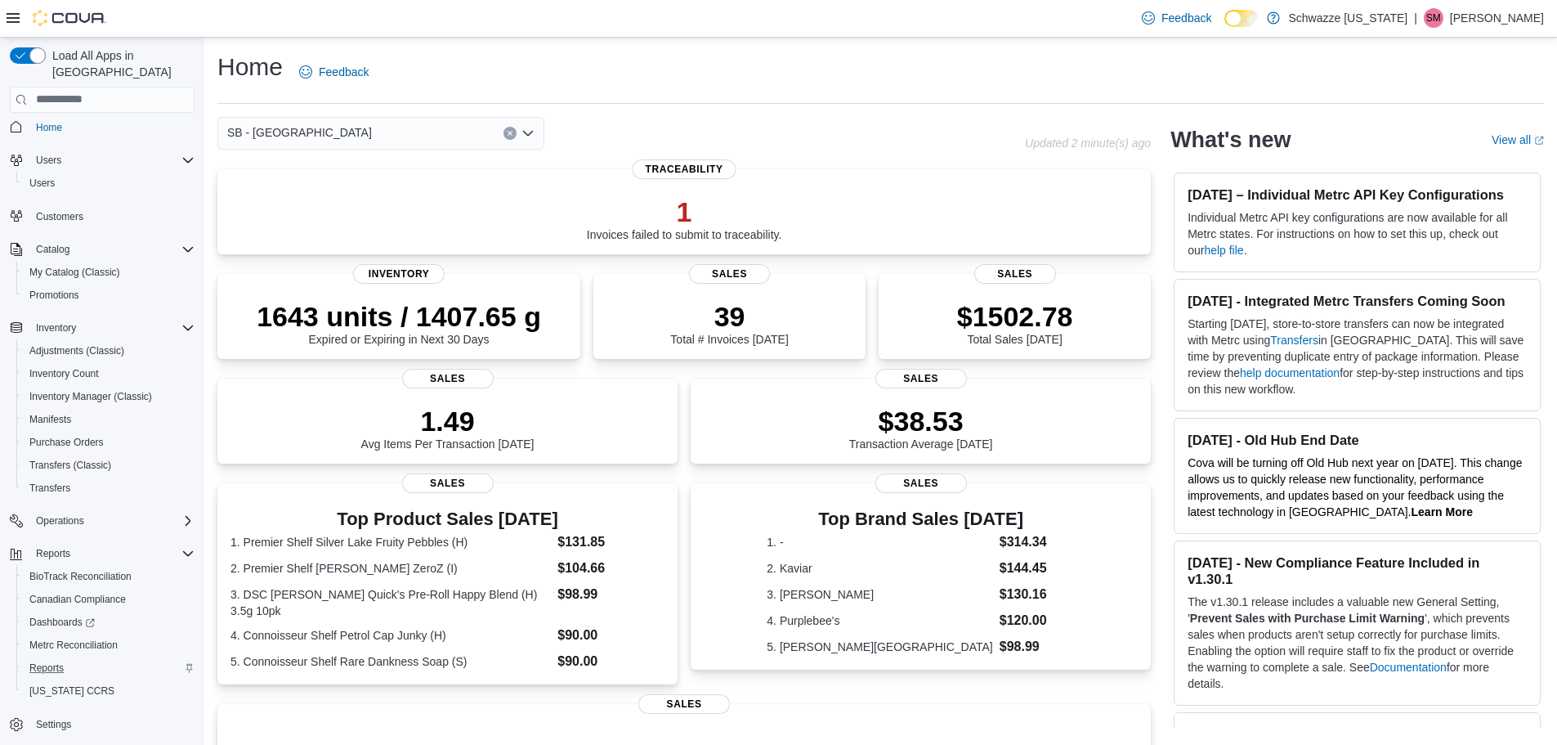
click at [848, 84] on div "Home Feedback" at bounding box center [880, 72] width 1327 height 43
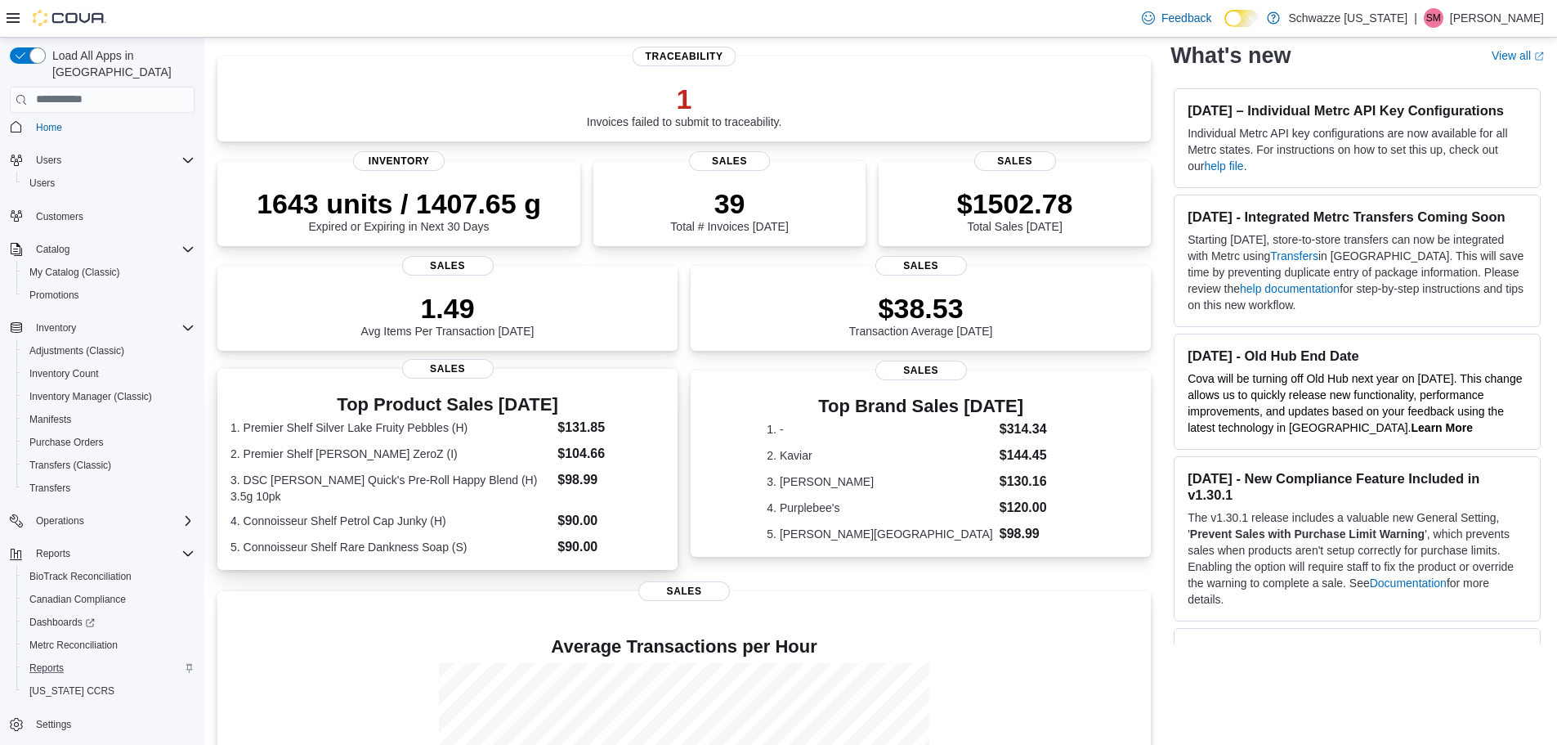
scroll to position [164, 0]
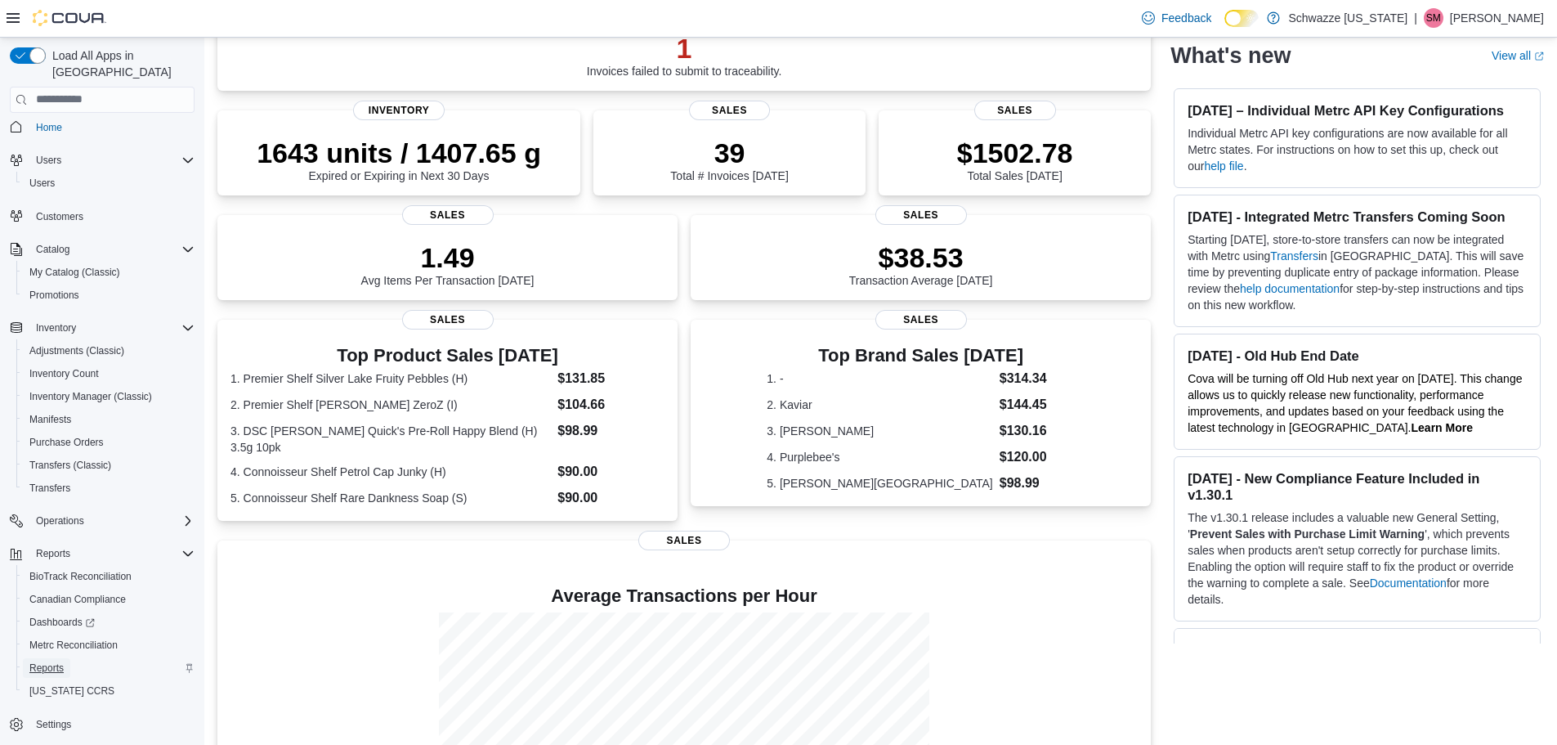
click at [32, 661] on span "Reports" at bounding box center [46, 667] width 34 height 13
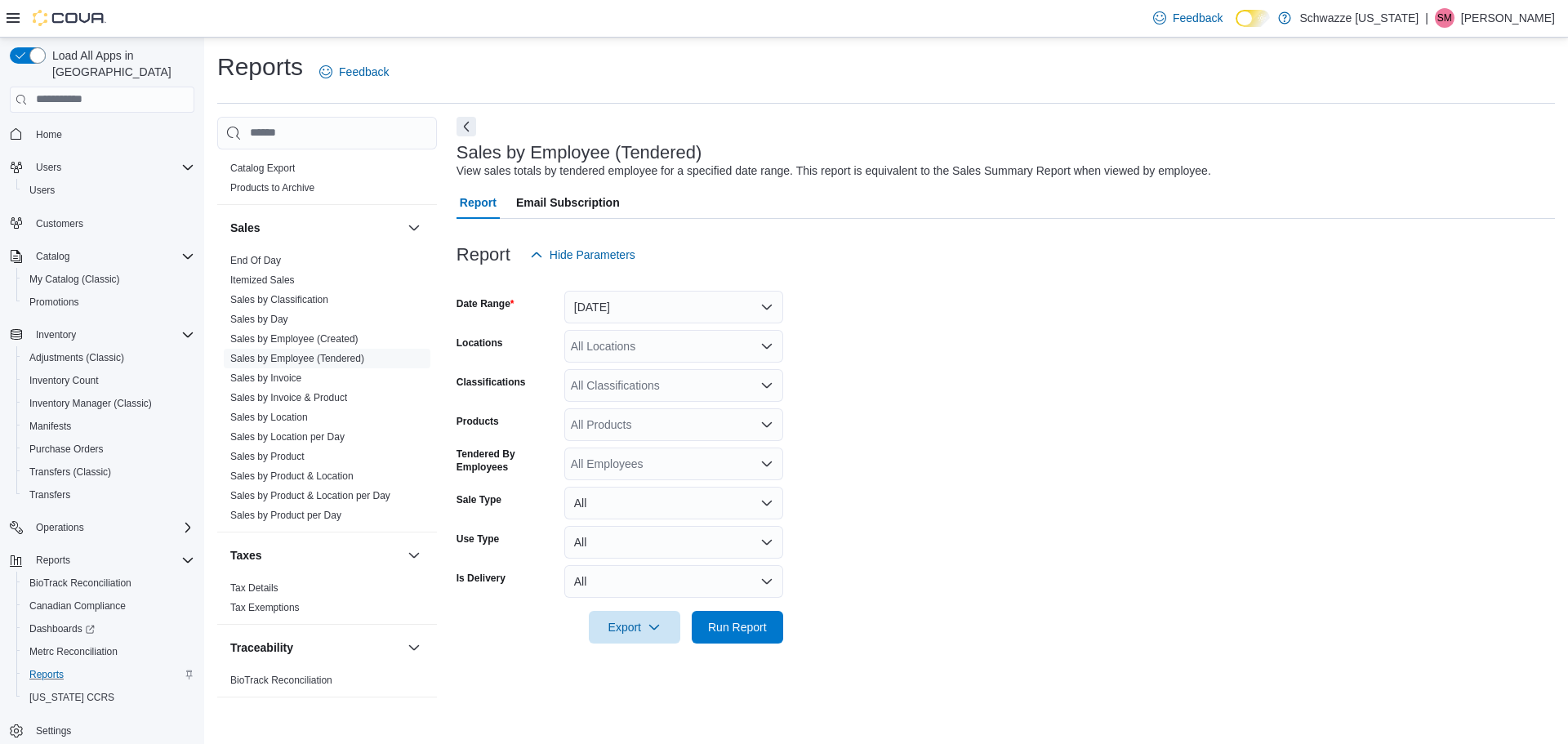
scroll to position [1090, 0]
click at [302, 454] on link "Sales by Product" at bounding box center [268, 449] width 74 height 11
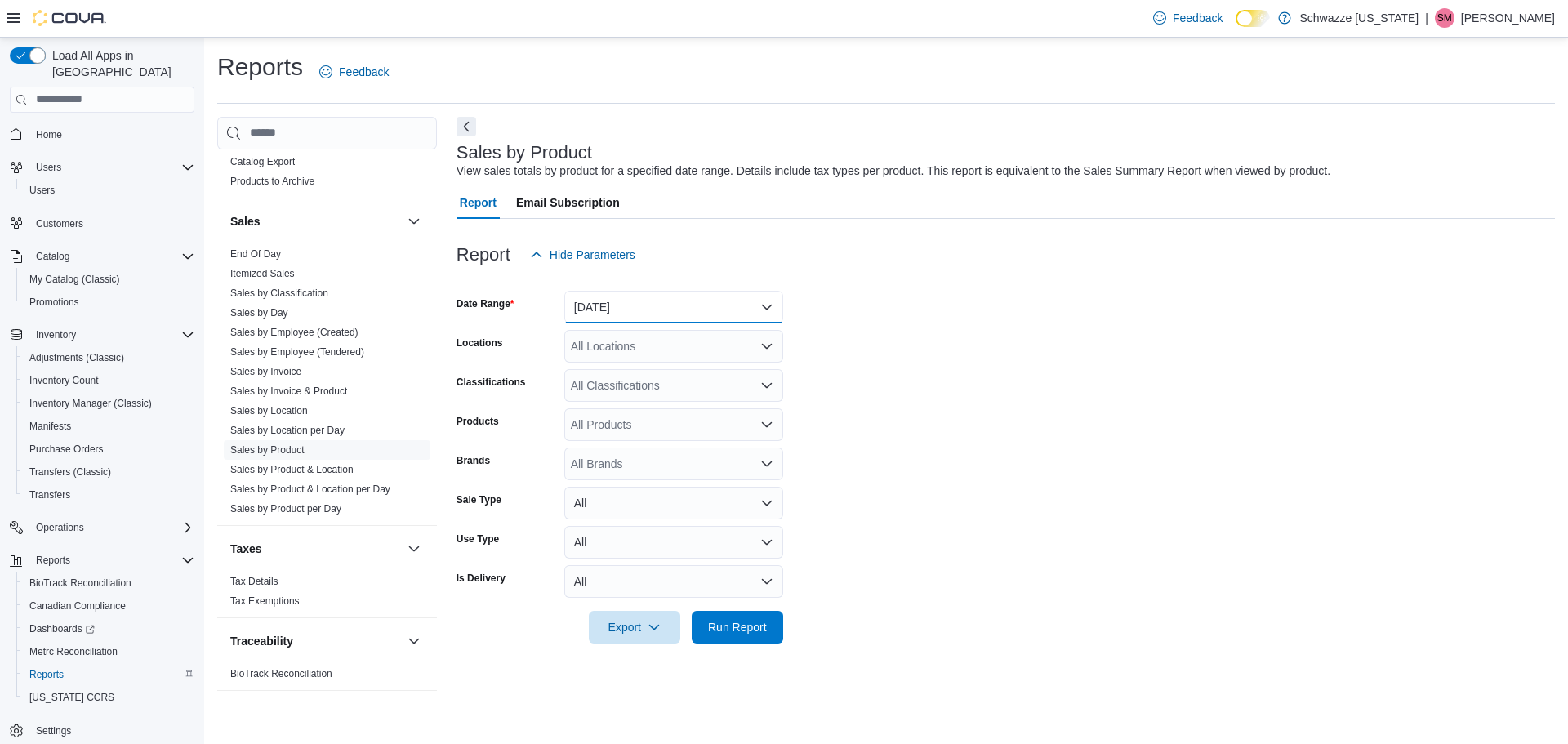
click at [682, 300] on button "Yesterday" at bounding box center [673, 307] width 219 height 33
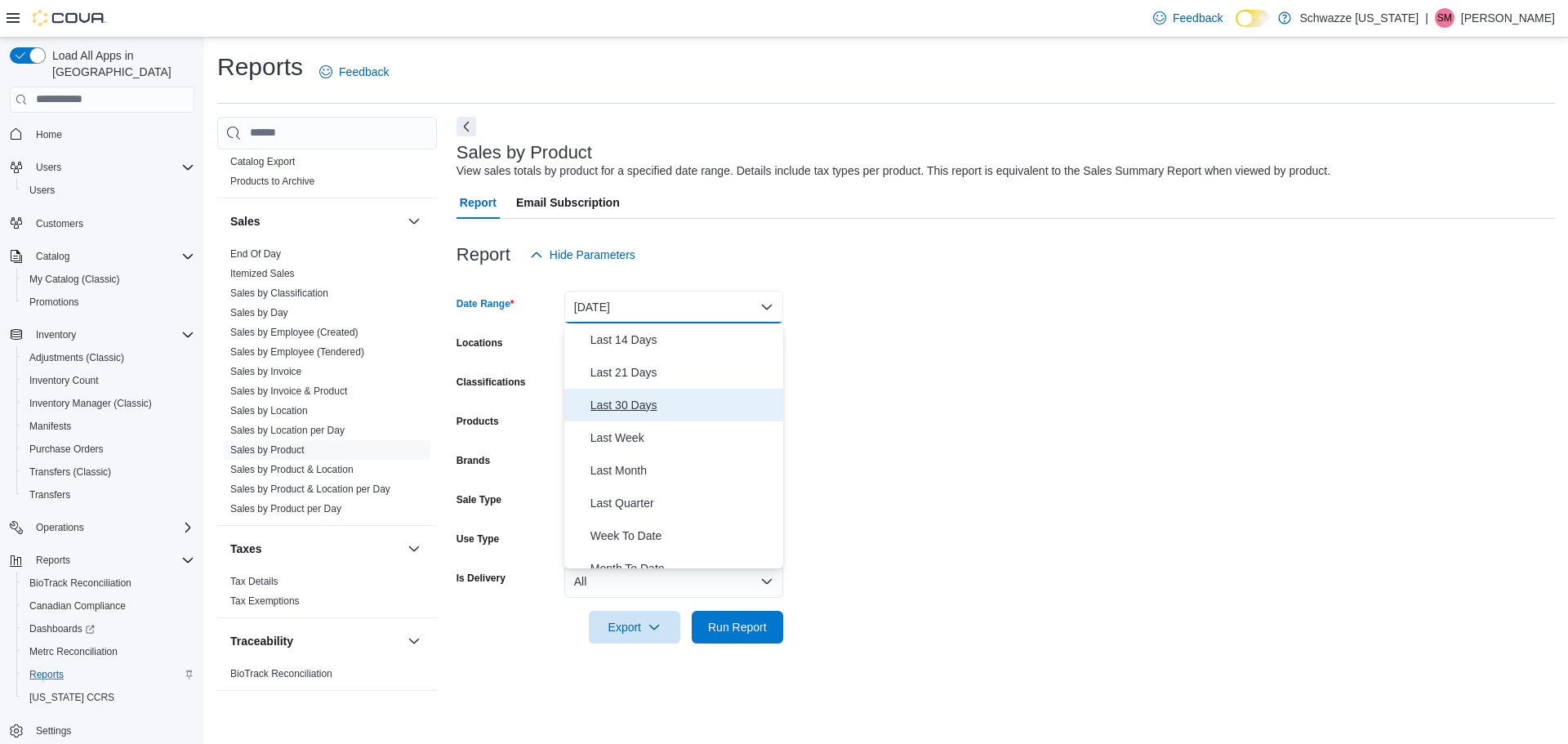
click at [622, 405] on span "Last 30 Days" at bounding box center [683, 405] width 186 height 20
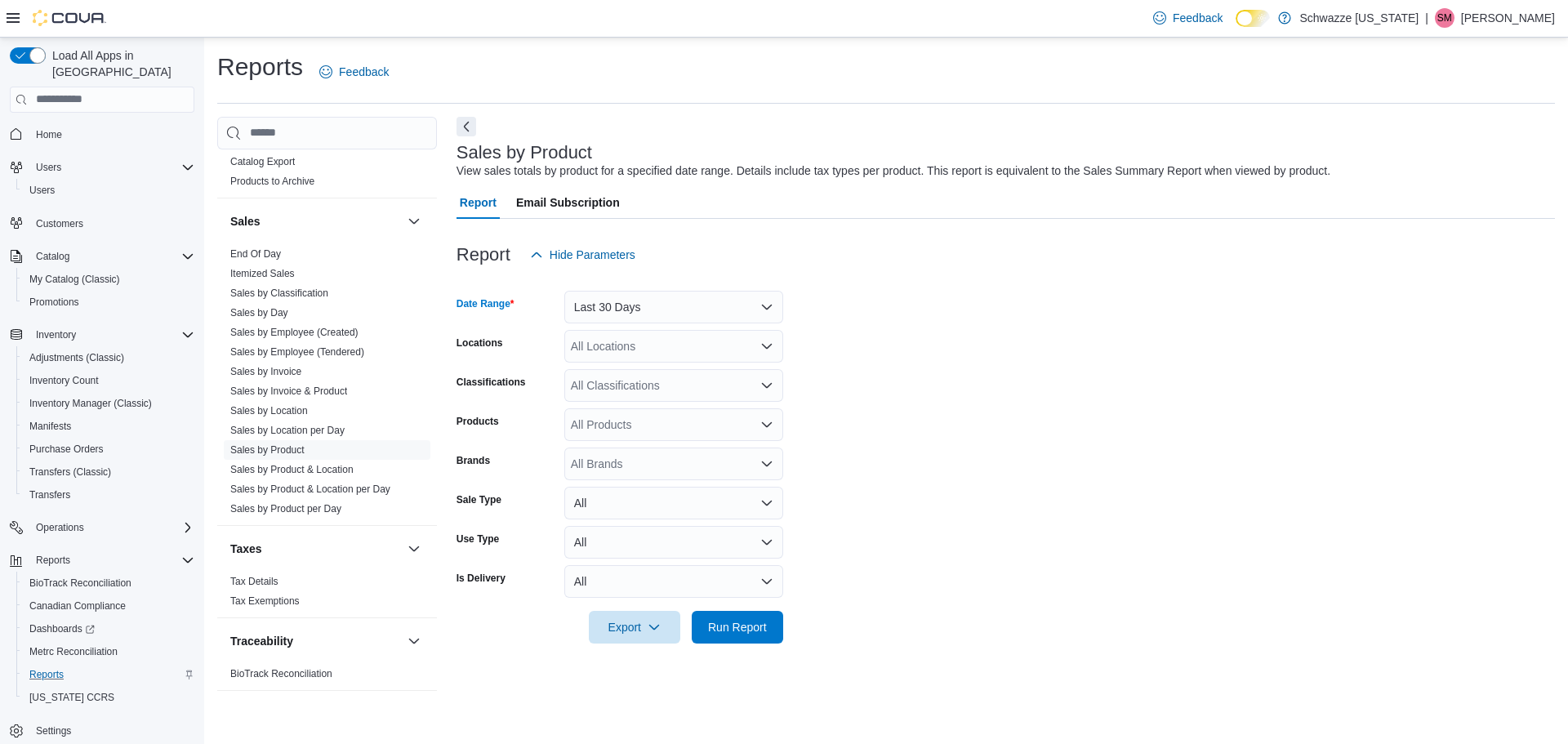
click at [624, 359] on div "All Locations" at bounding box center [673, 346] width 219 height 33
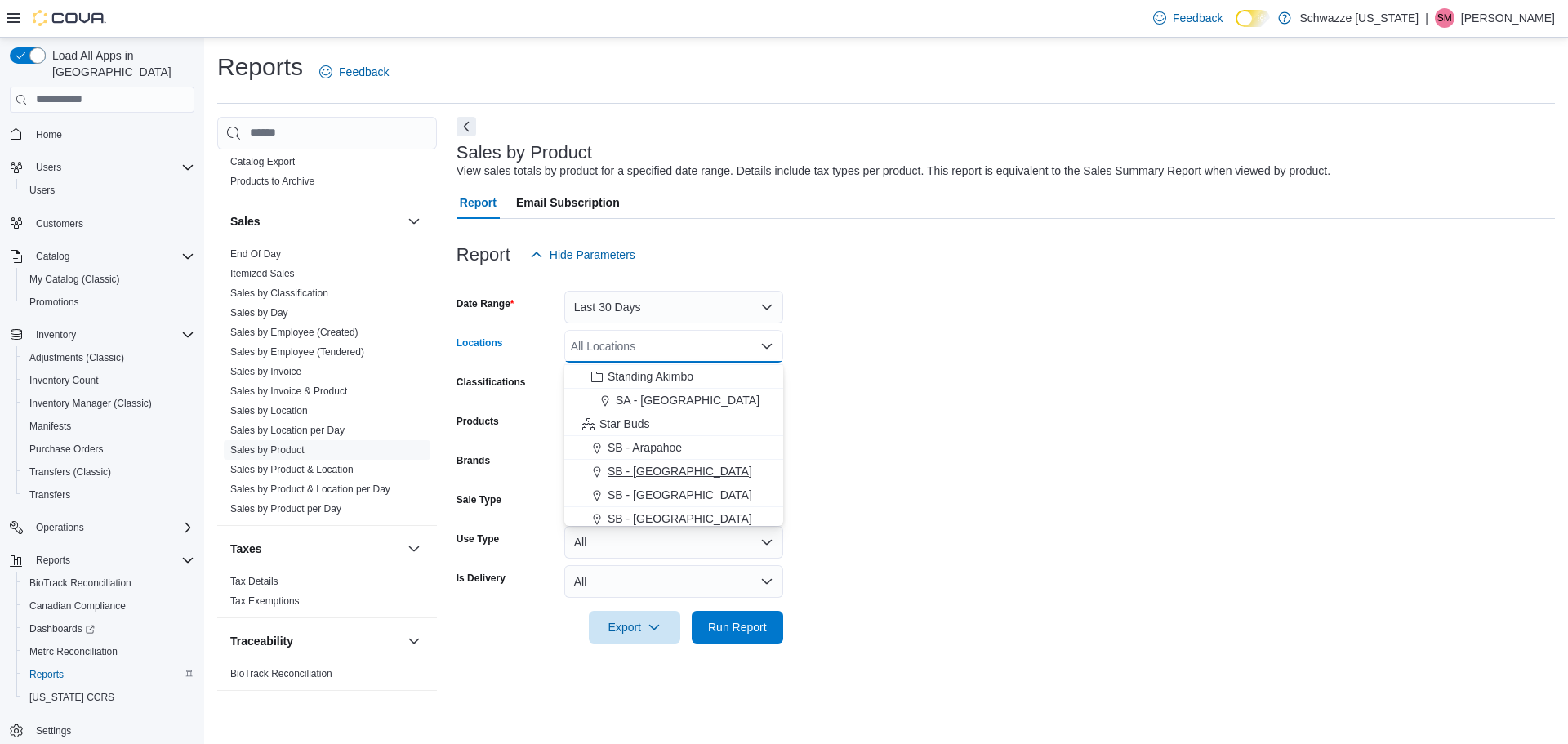
click at [655, 476] on span "SB - [GEOGRAPHIC_DATA]" at bounding box center [679, 471] width 145 height 16
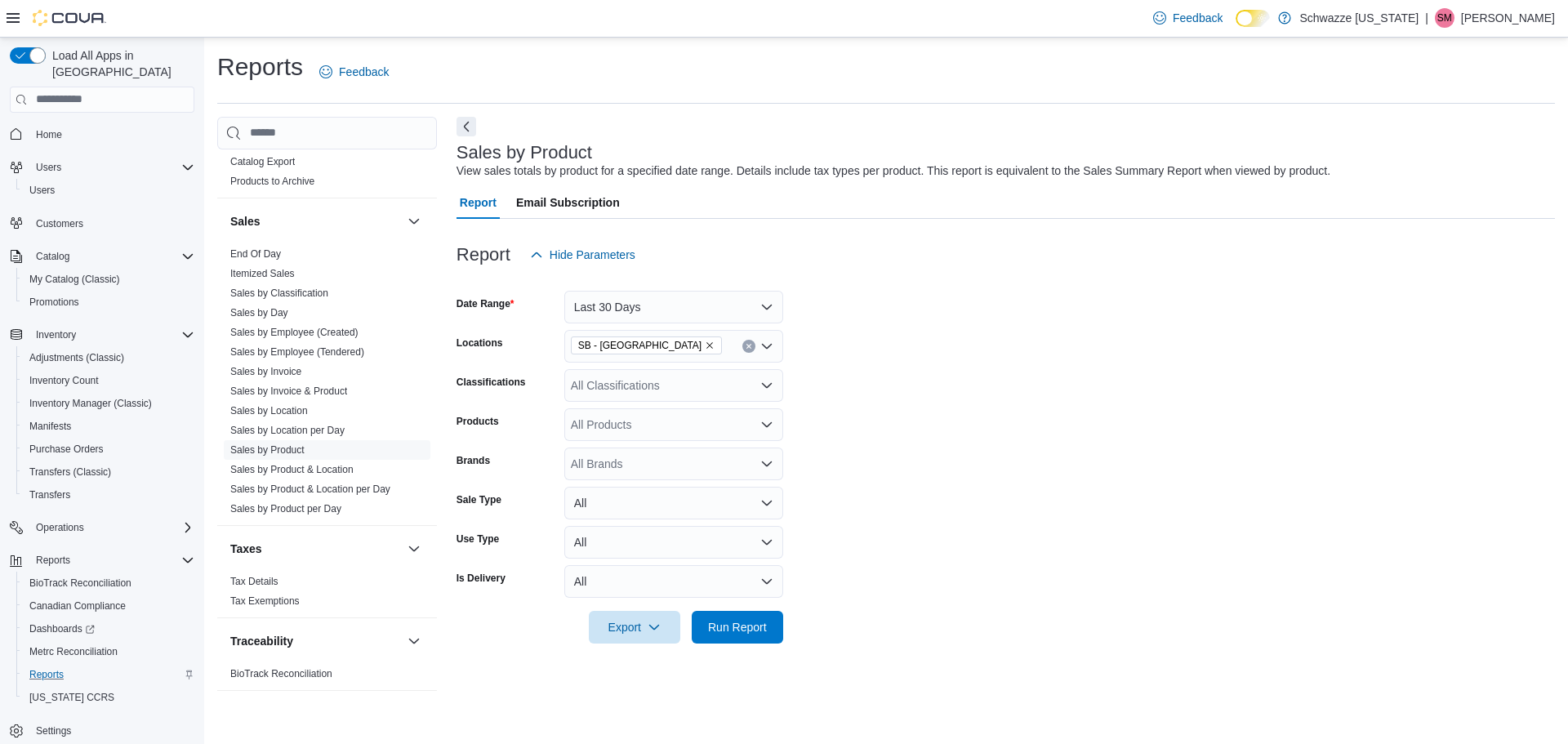
click at [983, 449] on form "Date Range Last 30 Days Locations SB - Aurora Classifications All Classificatio…" at bounding box center [1006, 456] width 1099 height 372
click at [752, 632] on span "Run Report" at bounding box center [737, 626] width 59 height 16
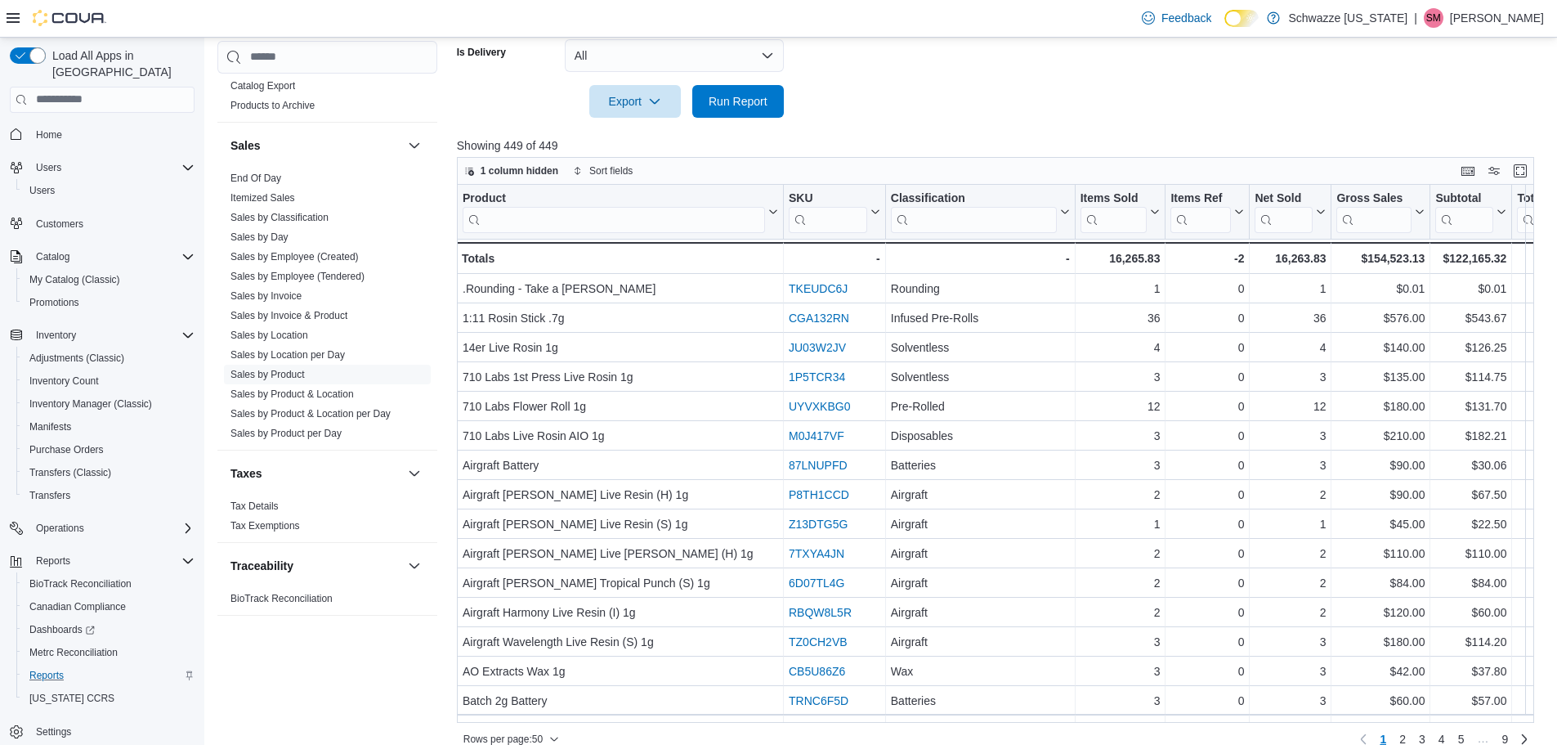
scroll to position [547, 0]
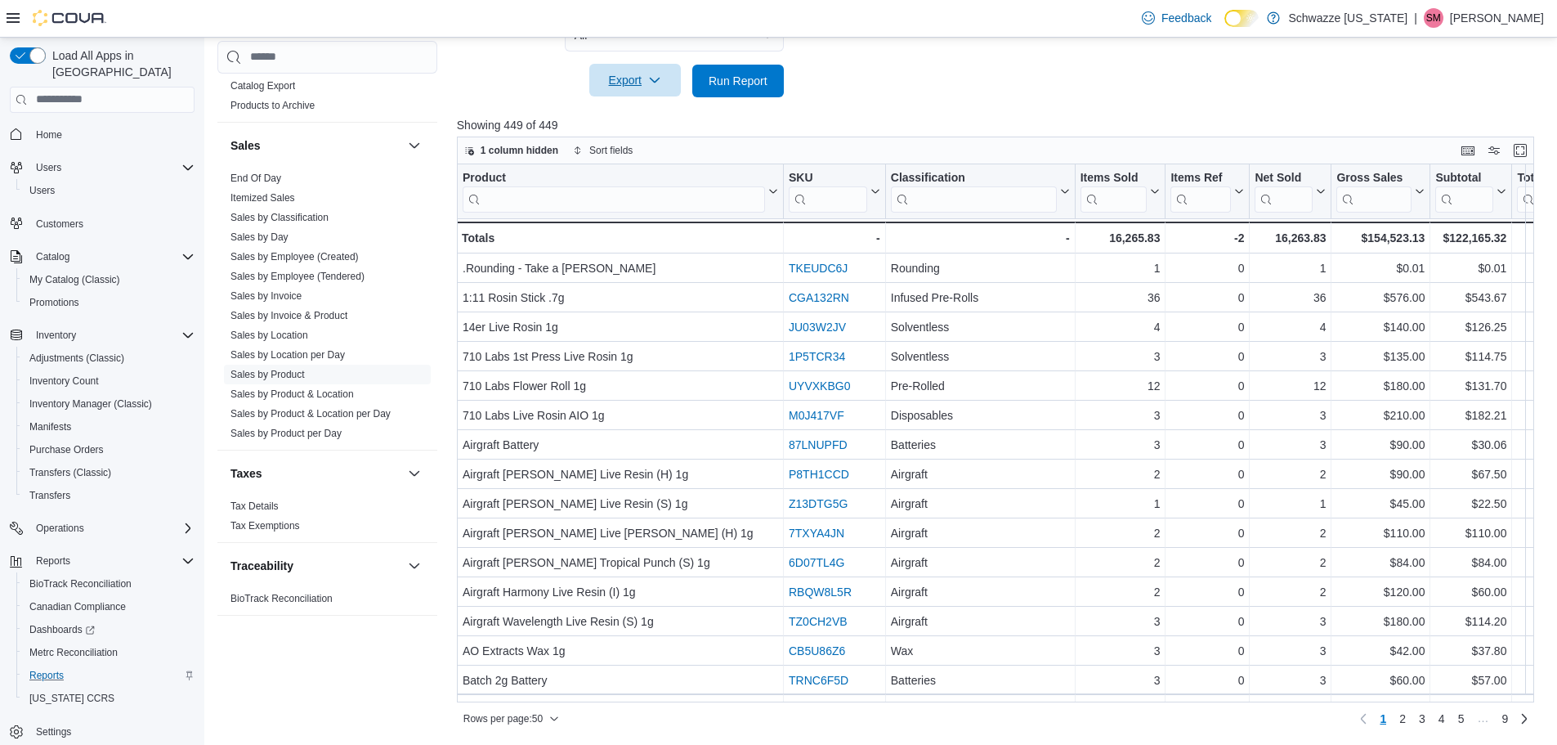
click at [637, 73] on span "Export" at bounding box center [635, 80] width 72 height 33
click at [654, 122] on button "Export to Excel" at bounding box center [637, 113] width 93 height 33
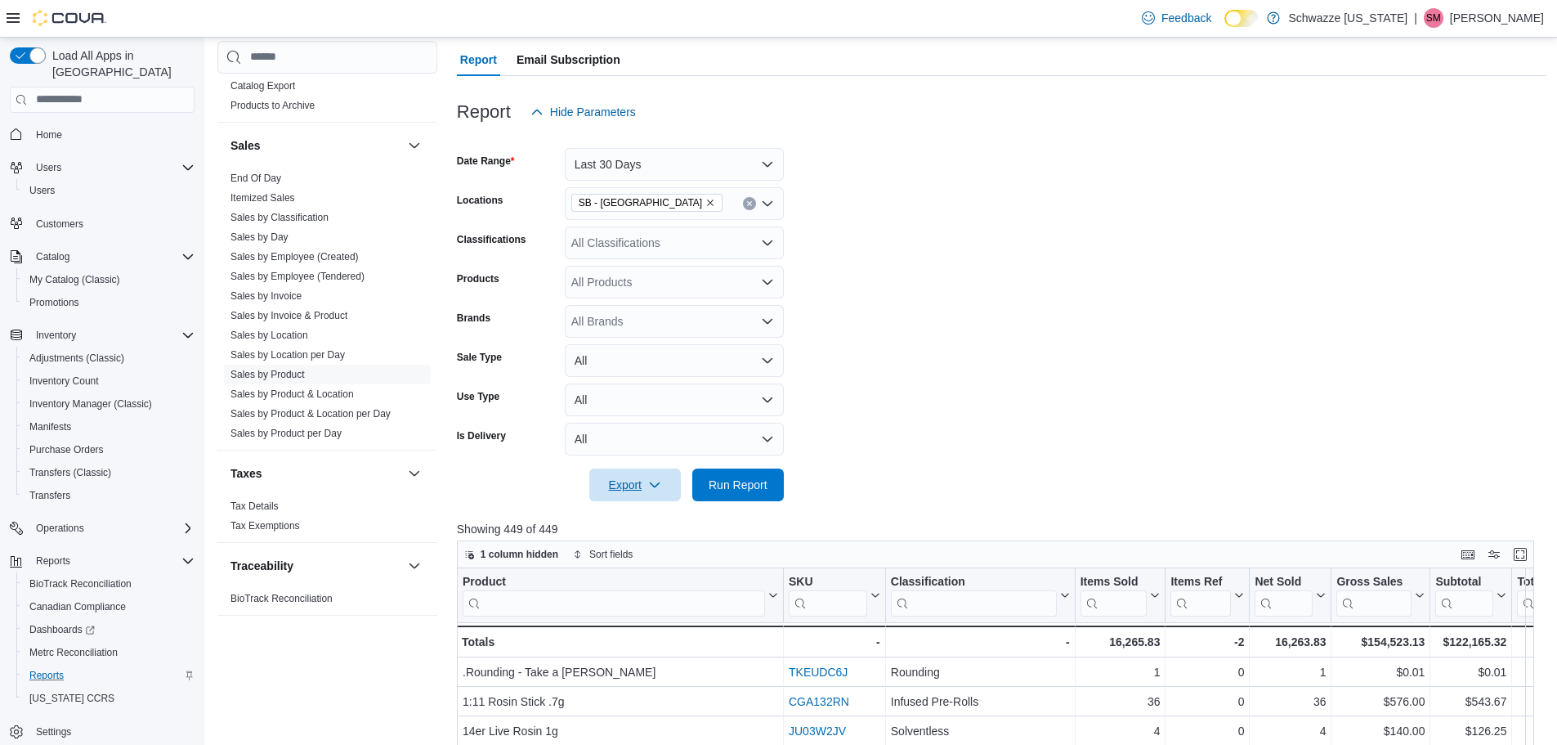
scroll to position [138, 0]
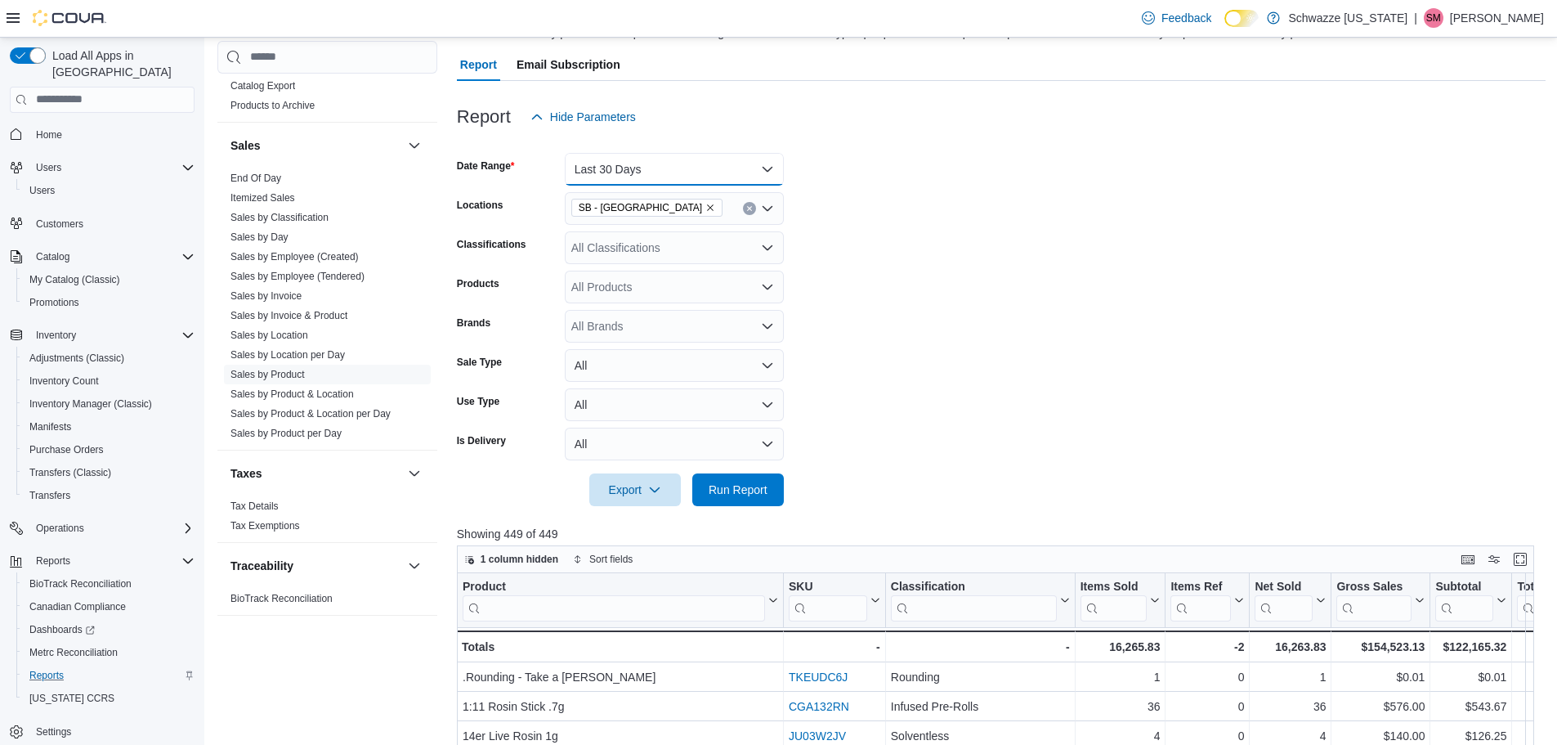
click at [698, 165] on button "Last 30 Days" at bounding box center [674, 169] width 219 height 33
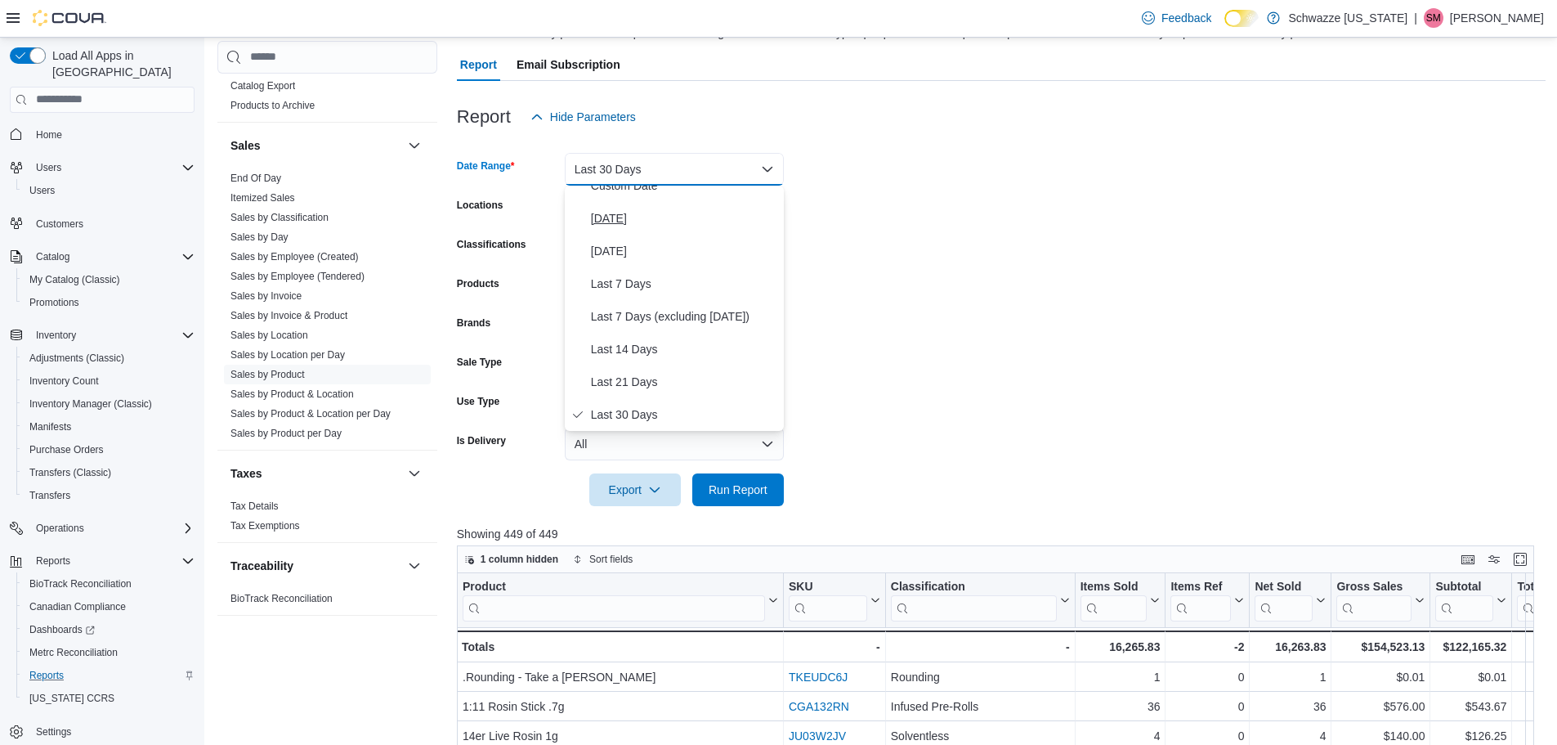
scroll to position [0, 0]
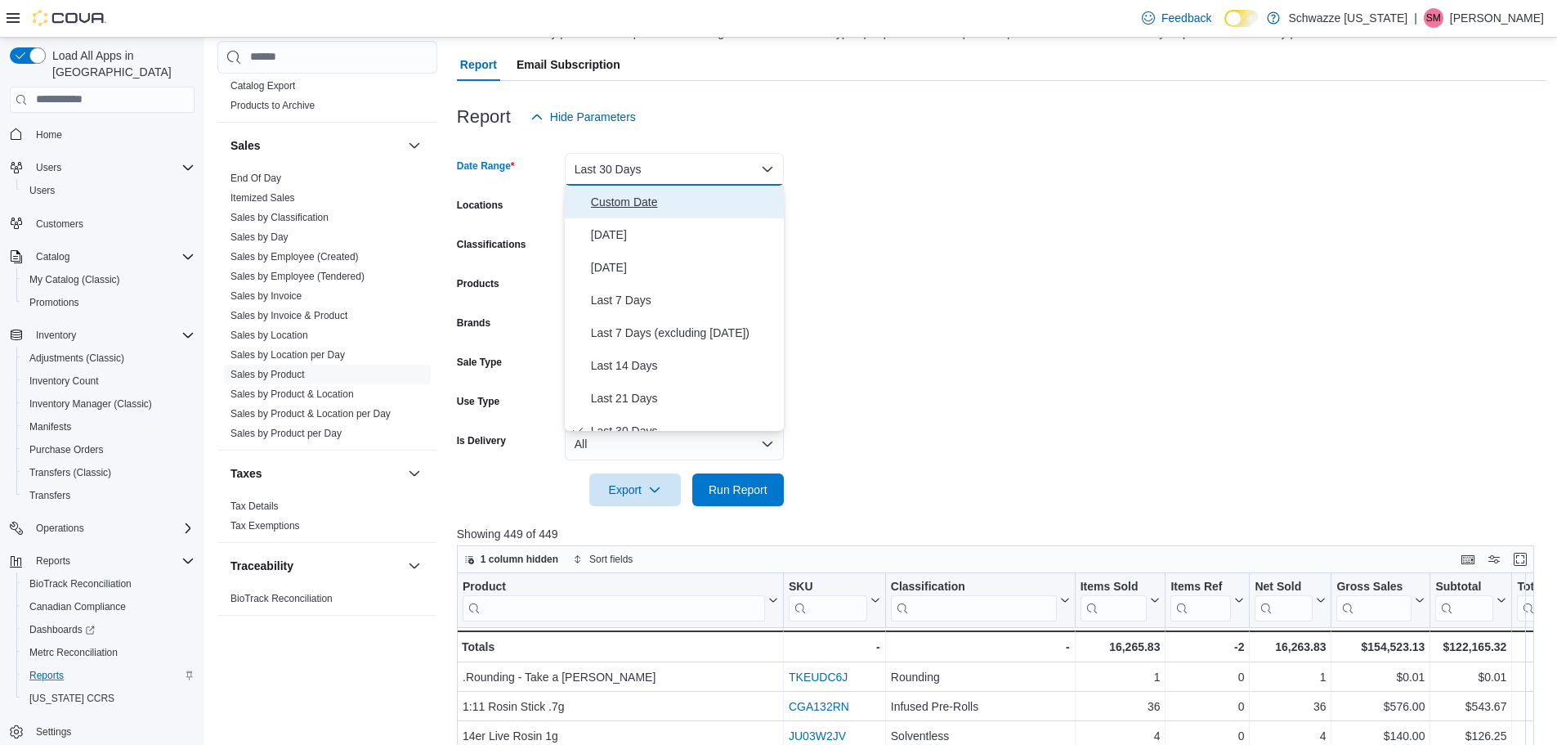
click at [655, 215] on button "Custom Date" at bounding box center [674, 202] width 219 height 33
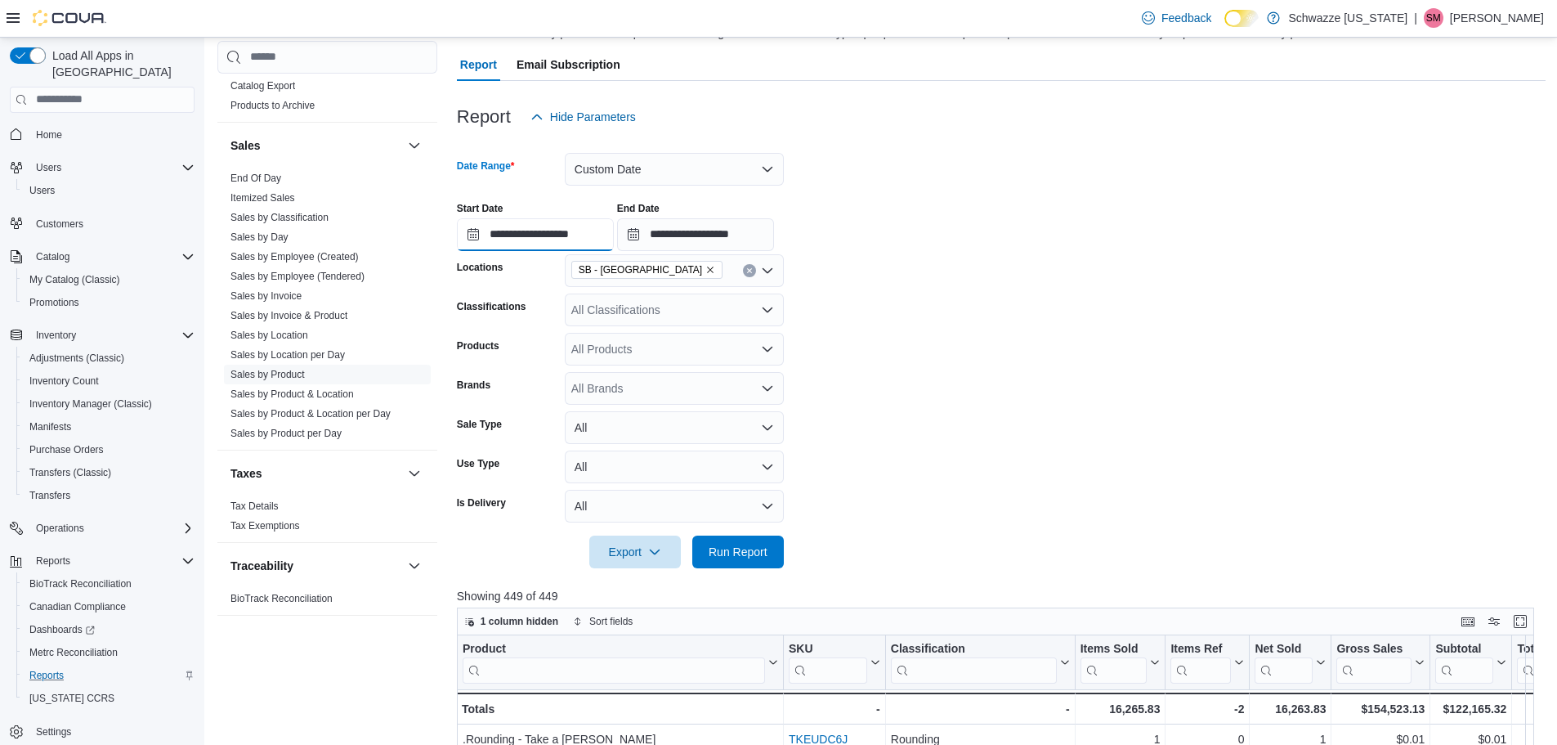
click at [490, 240] on input "**********" at bounding box center [535, 234] width 157 height 33
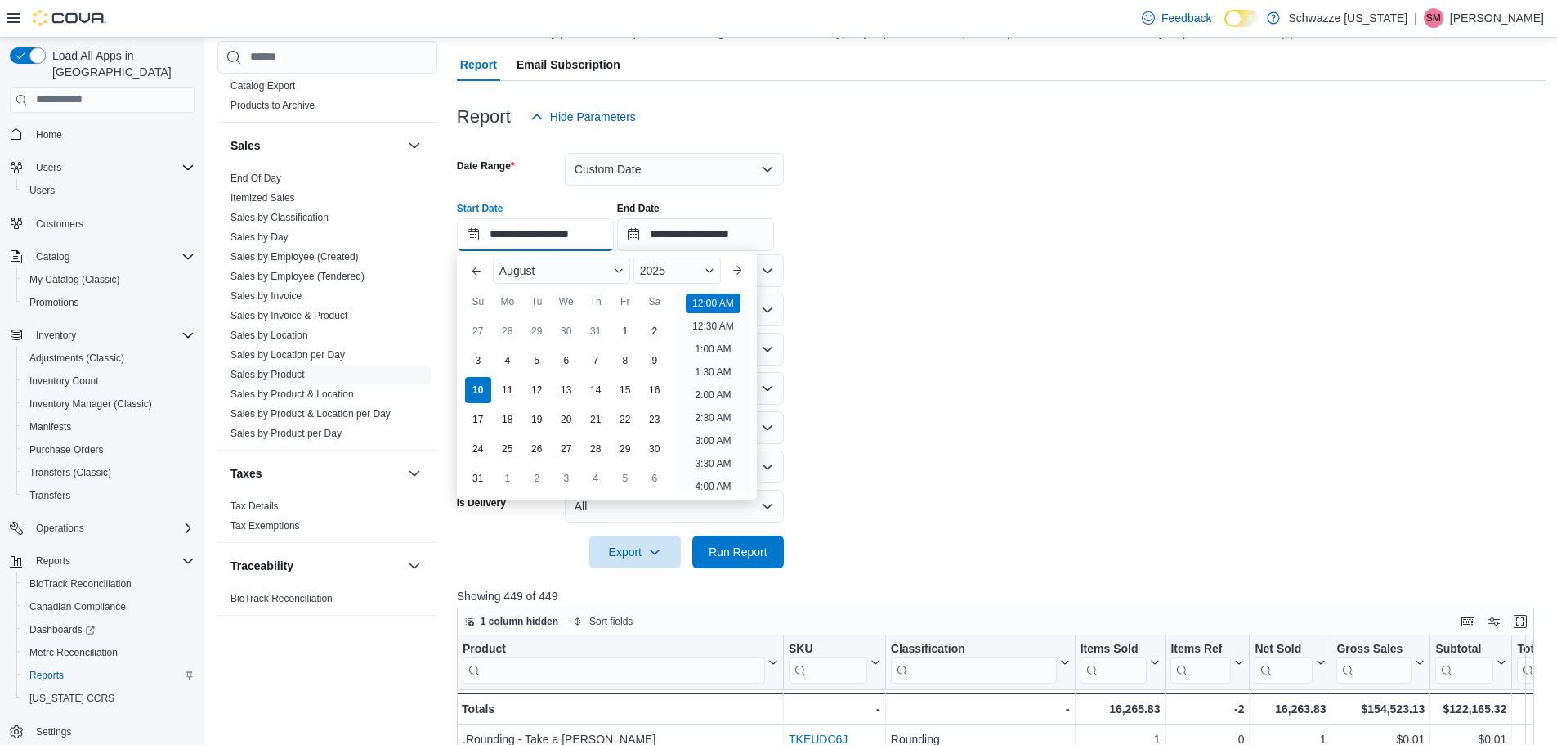
scroll to position [51, 0]
click at [475, 279] on button "Previous Month" at bounding box center [477, 271] width 26 height 26
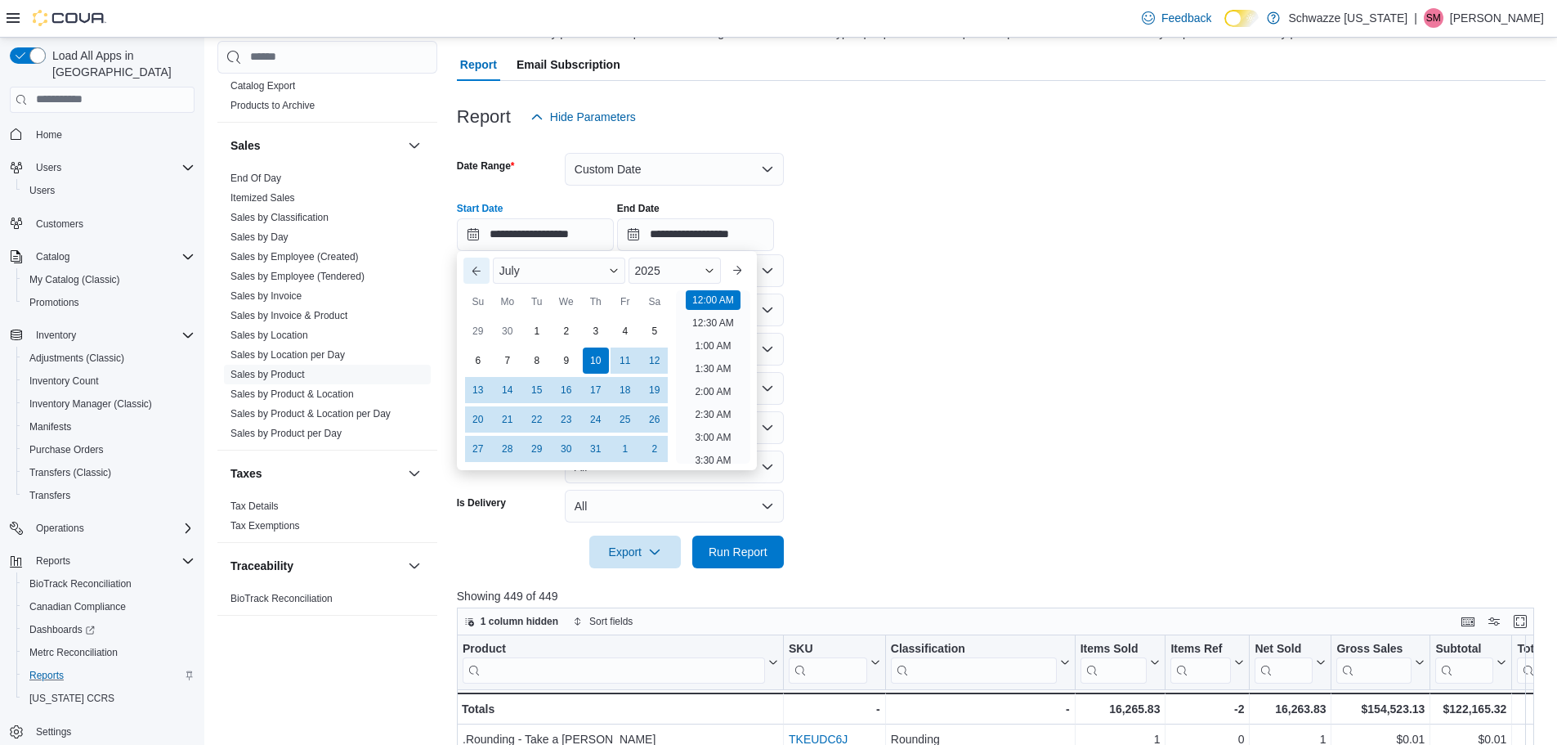
click at [475, 279] on button "Previous Month" at bounding box center [477, 271] width 26 height 26
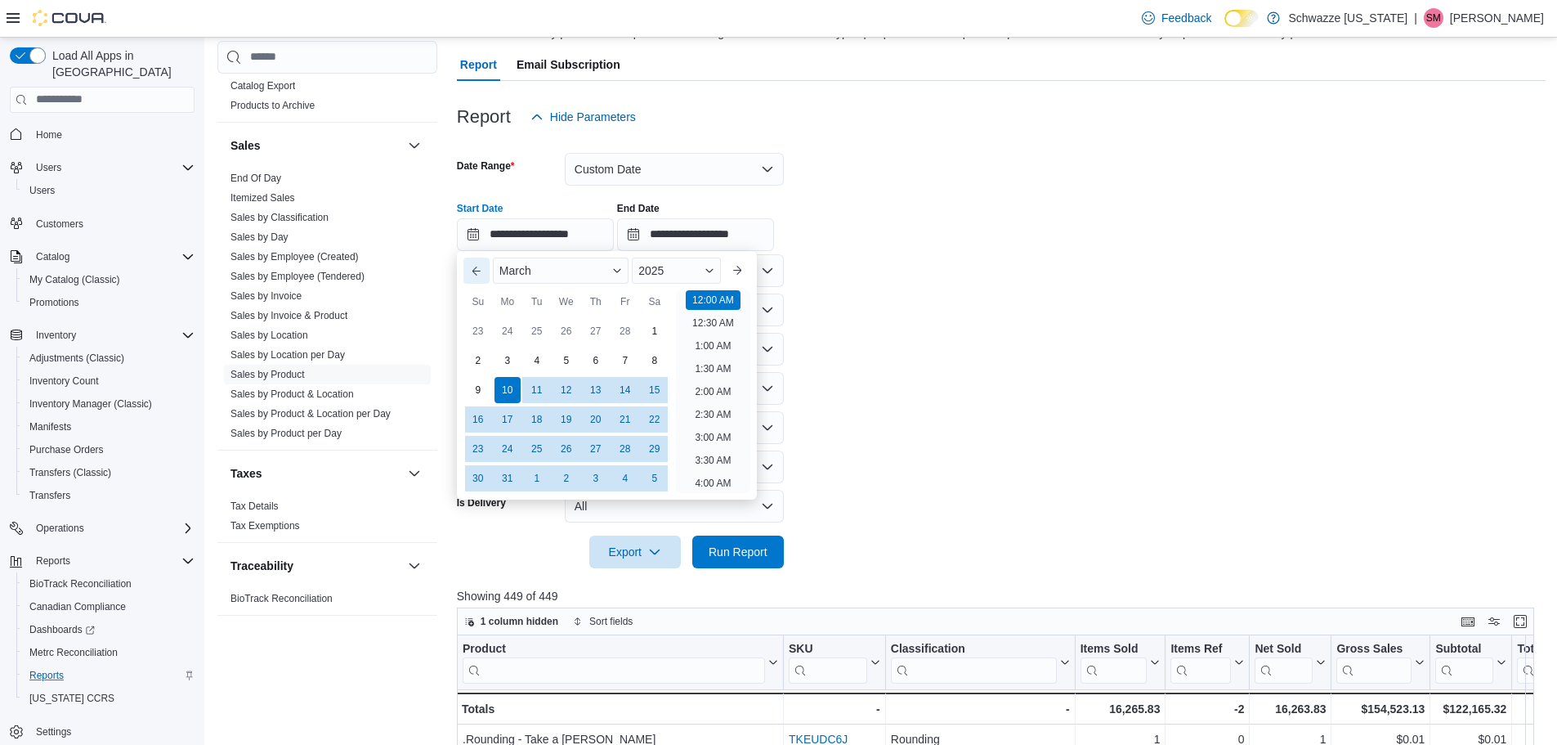
click at [475, 279] on button "Previous Month" at bounding box center [477, 271] width 26 height 26
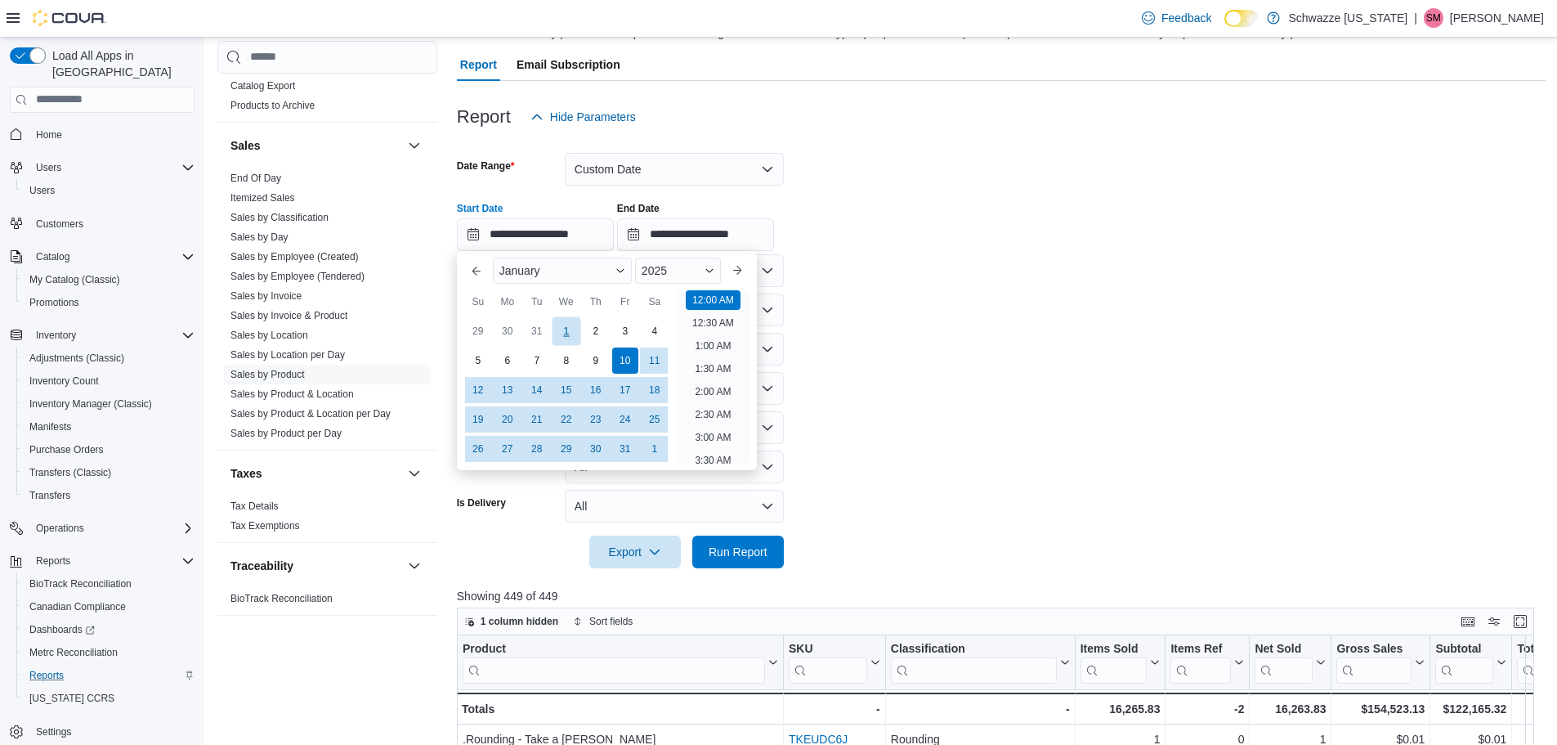
click at [570, 334] on div "1" at bounding box center [566, 330] width 29 height 29
type input "**********"
click at [885, 244] on div "**********" at bounding box center [1001, 220] width 1089 height 62
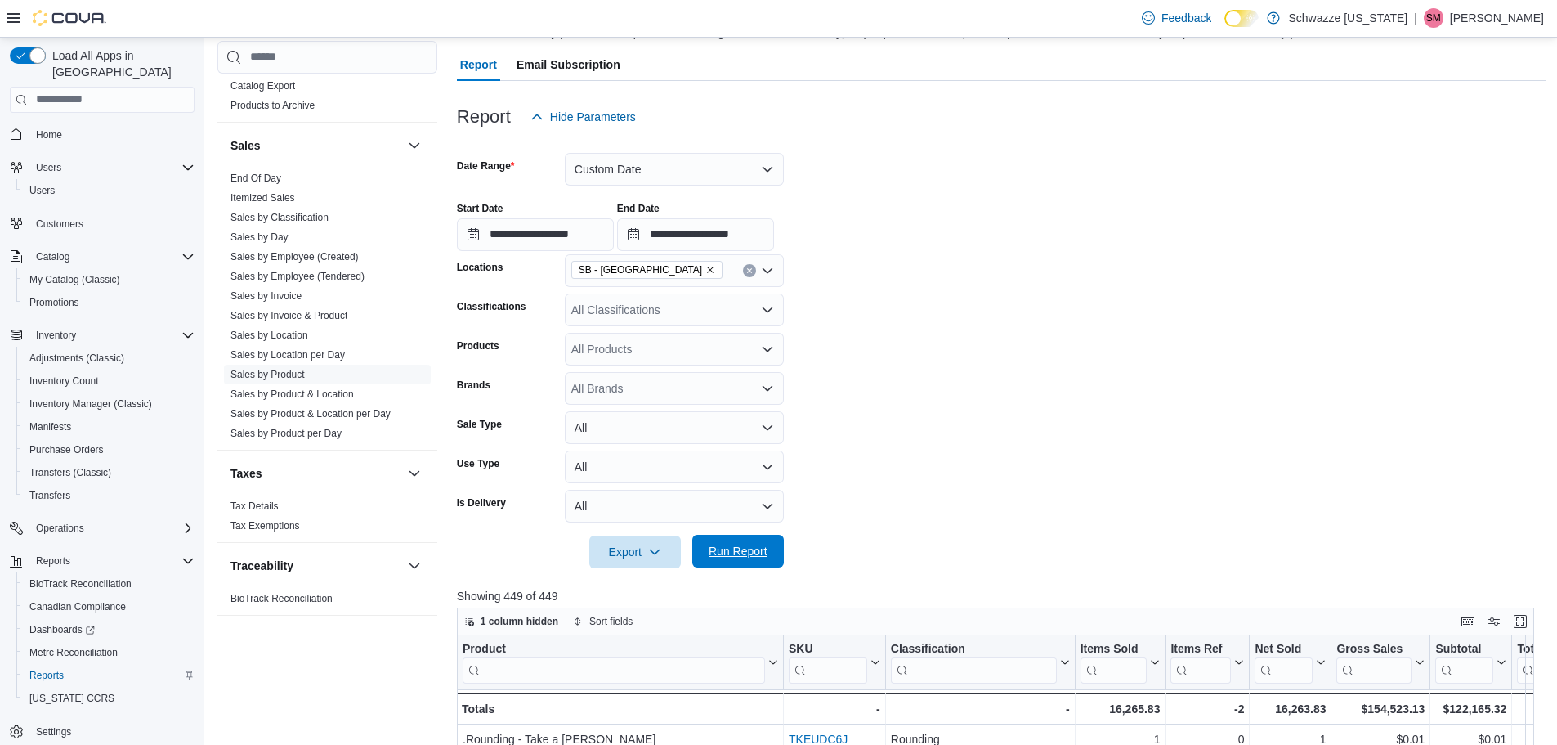
click at [750, 553] on span "Run Report" at bounding box center [738, 551] width 59 height 16
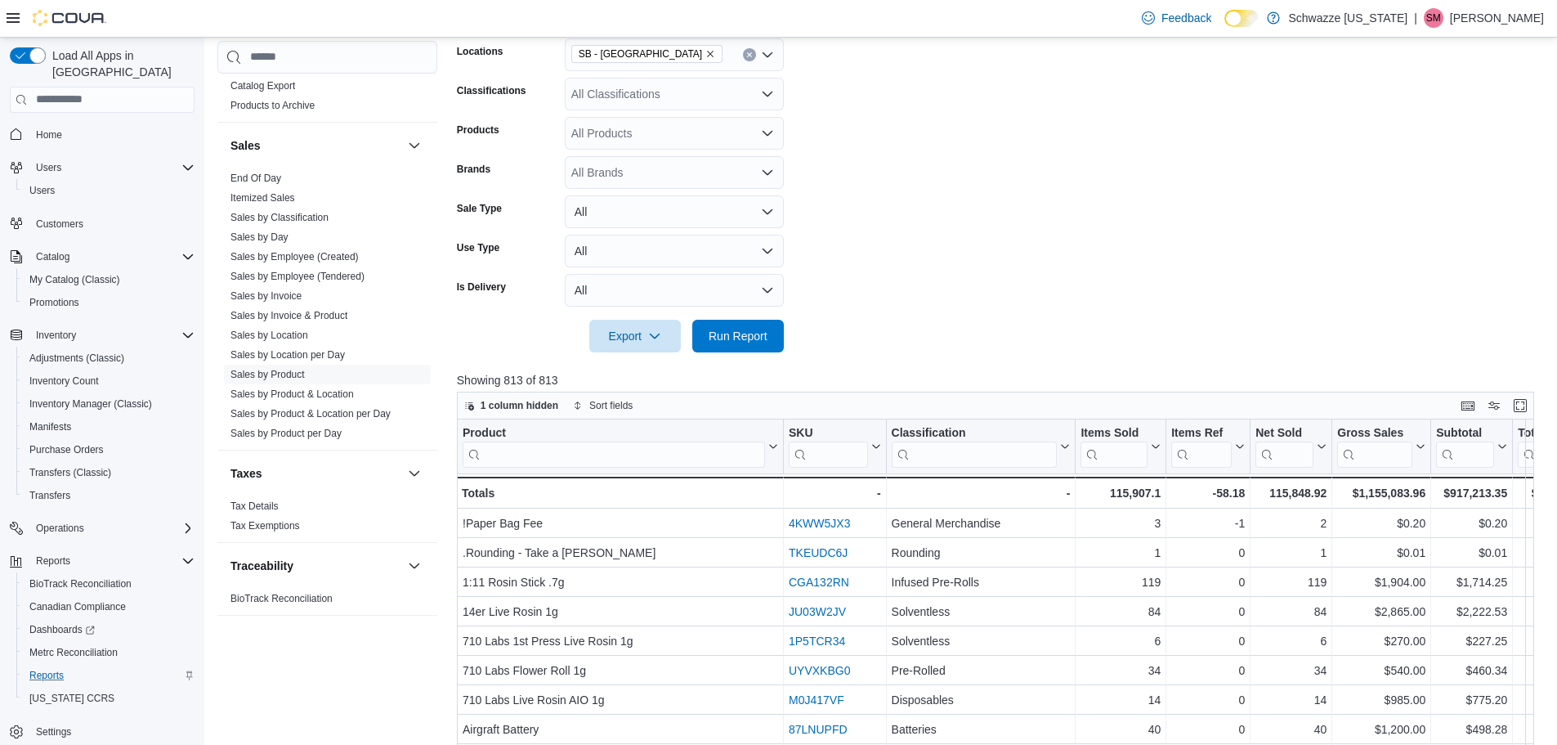
scroll to position [609, 0]
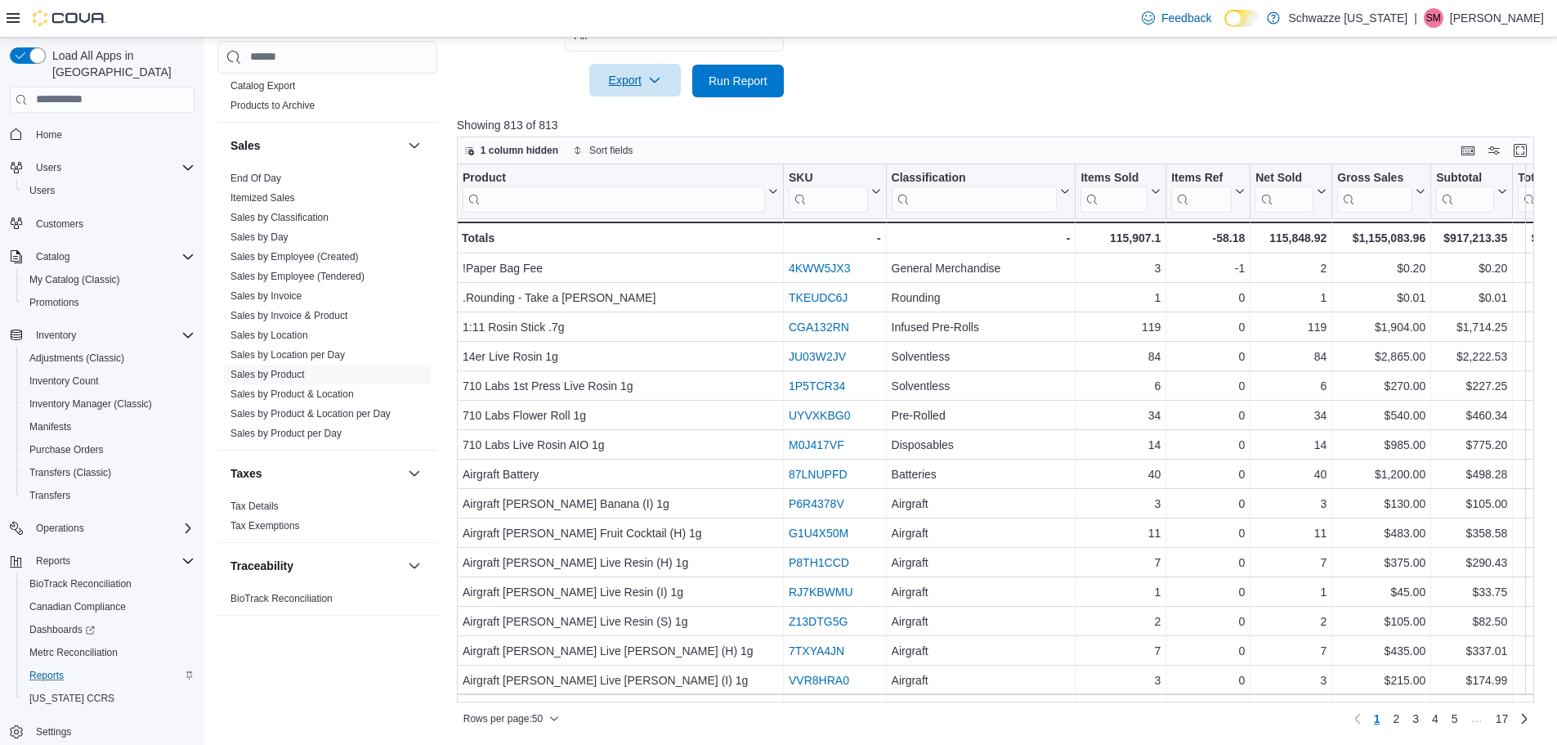
click at [638, 89] on span "Export" at bounding box center [635, 80] width 72 height 33
click at [641, 114] on span "Export to Excel" at bounding box center [638, 113] width 74 height 13
click at [628, 124] on button "Export to Excel" at bounding box center [637, 113] width 93 height 33
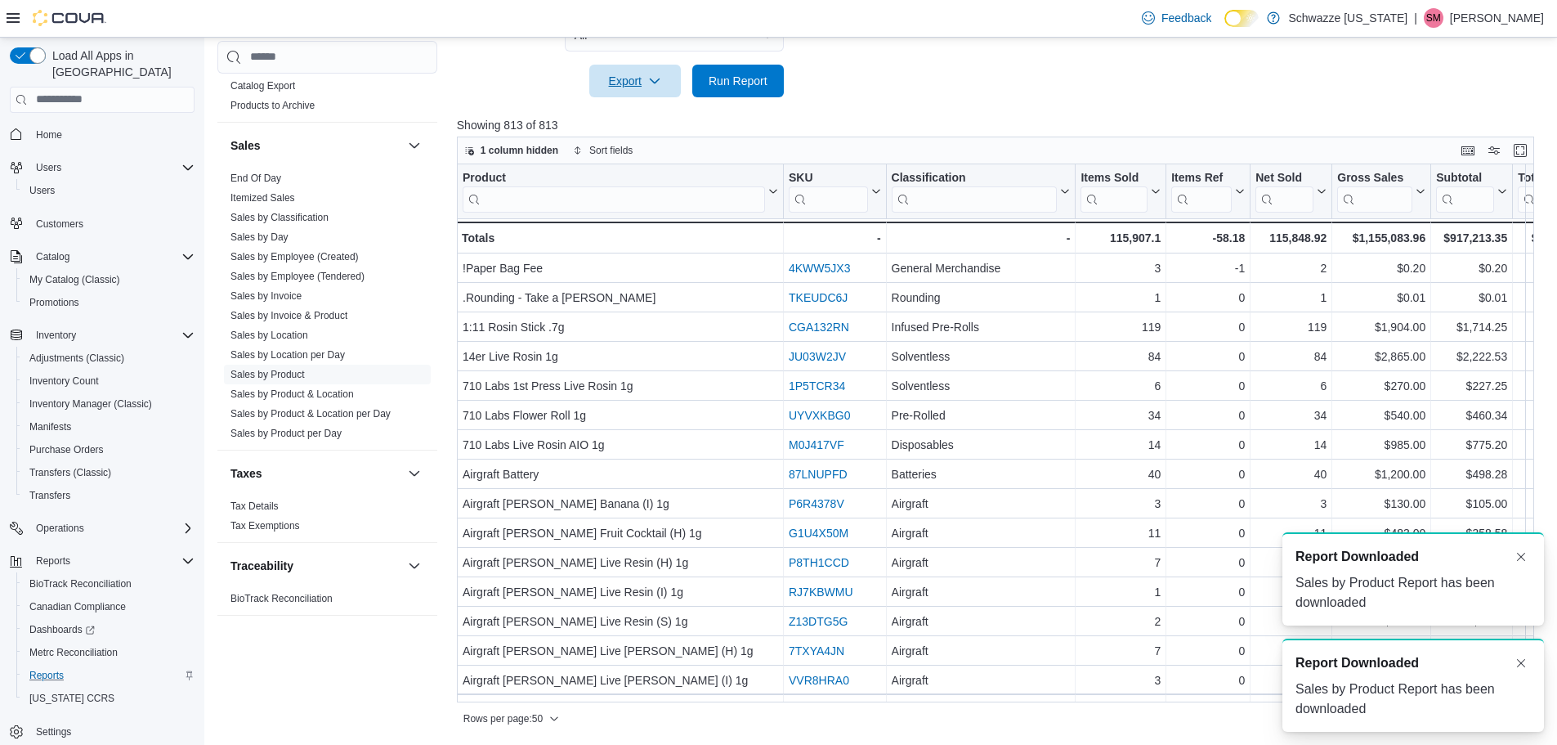
scroll to position [0, 0]
